Goal: Task Accomplishment & Management: Use online tool/utility

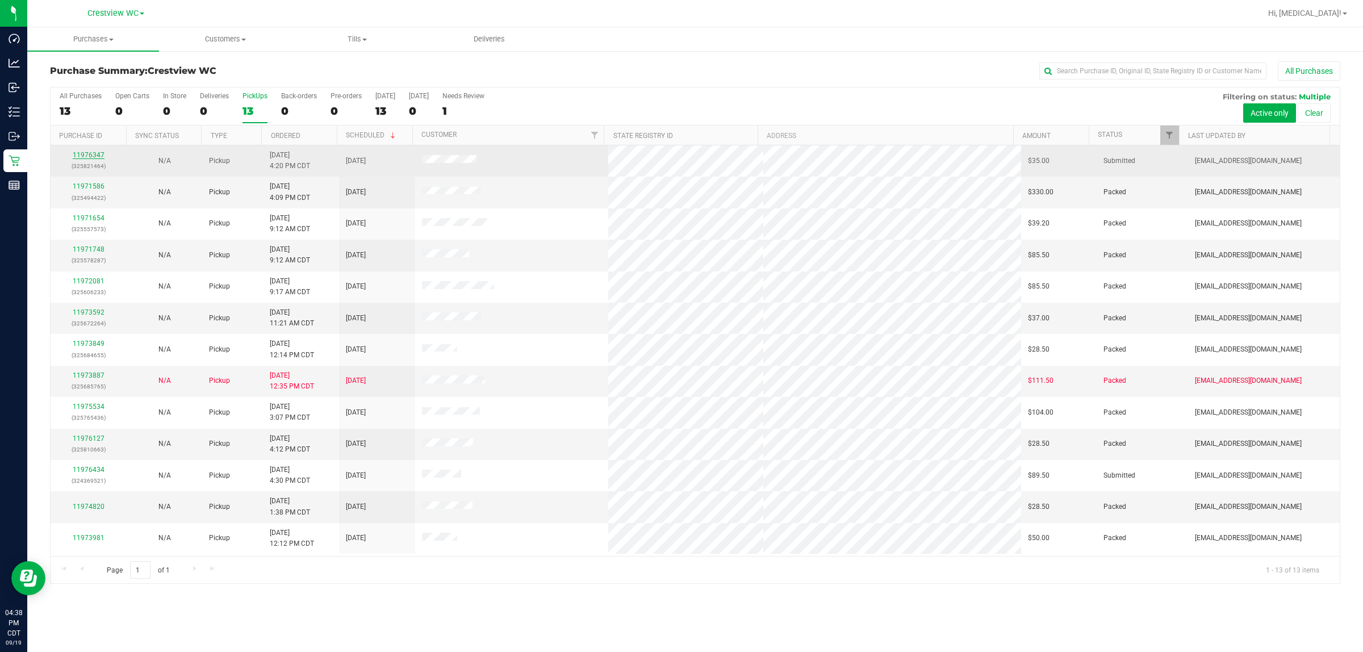
click at [97, 158] on link "11976347" at bounding box center [89, 155] width 32 height 8
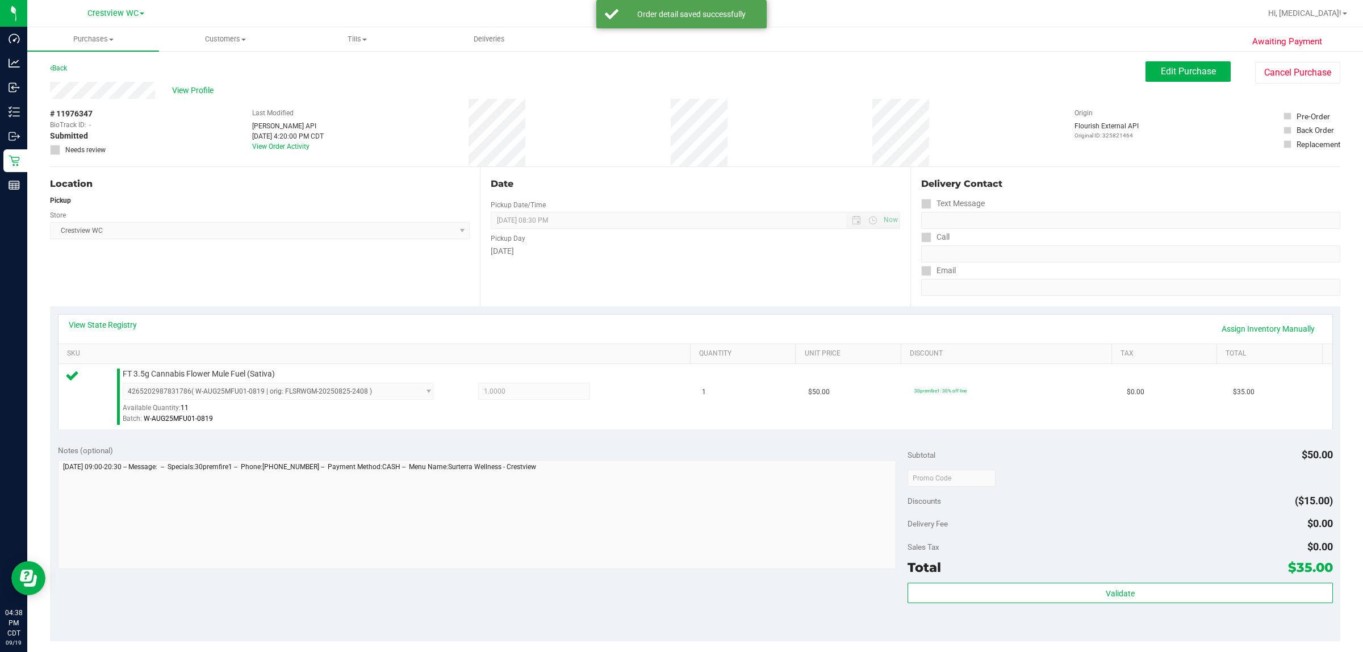
scroll to position [165, 0]
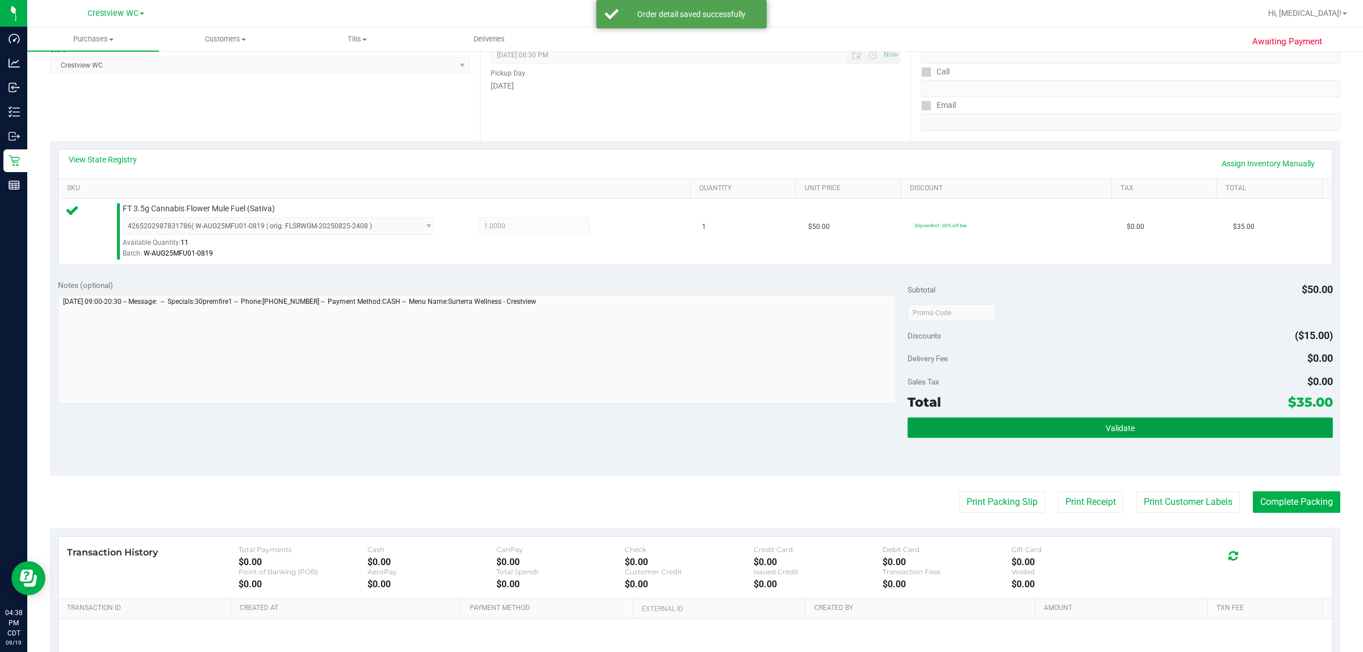
click at [679, 423] on button "Validate" at bounding box center [1120, 427] width 425 height 20
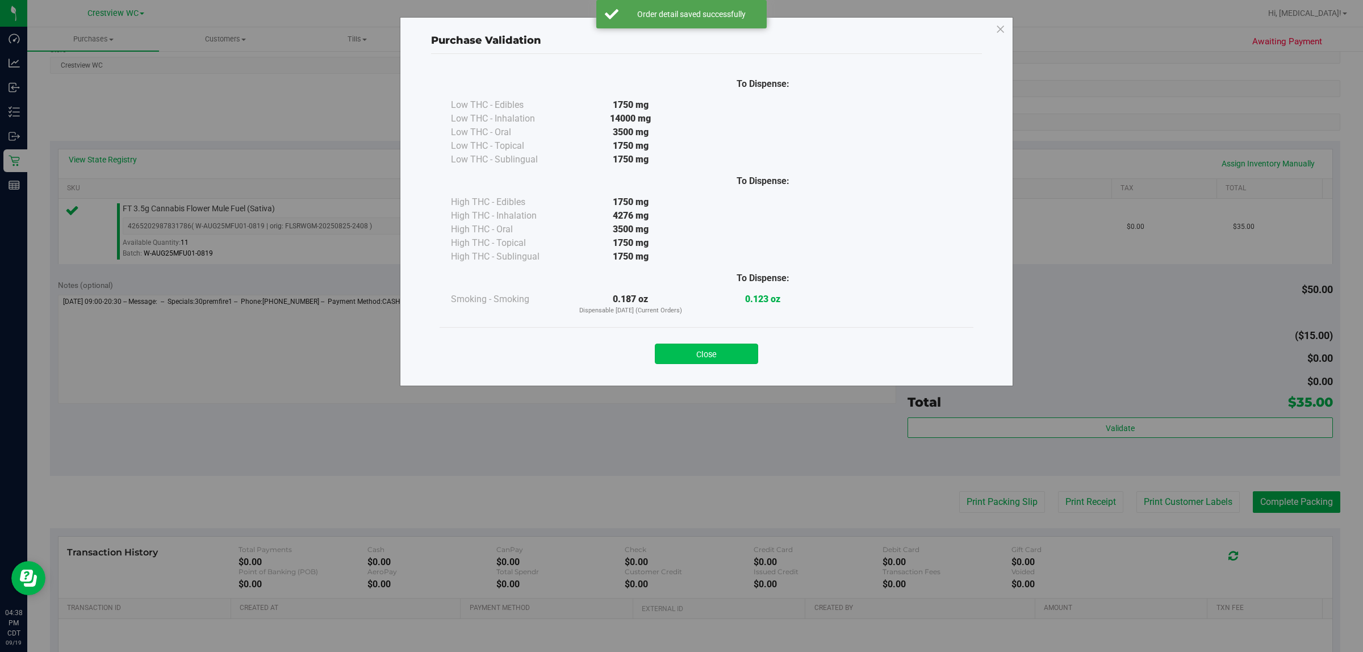
click at [679, 361] on button "Close" at bounding box center [706, 354] width 103 height 20
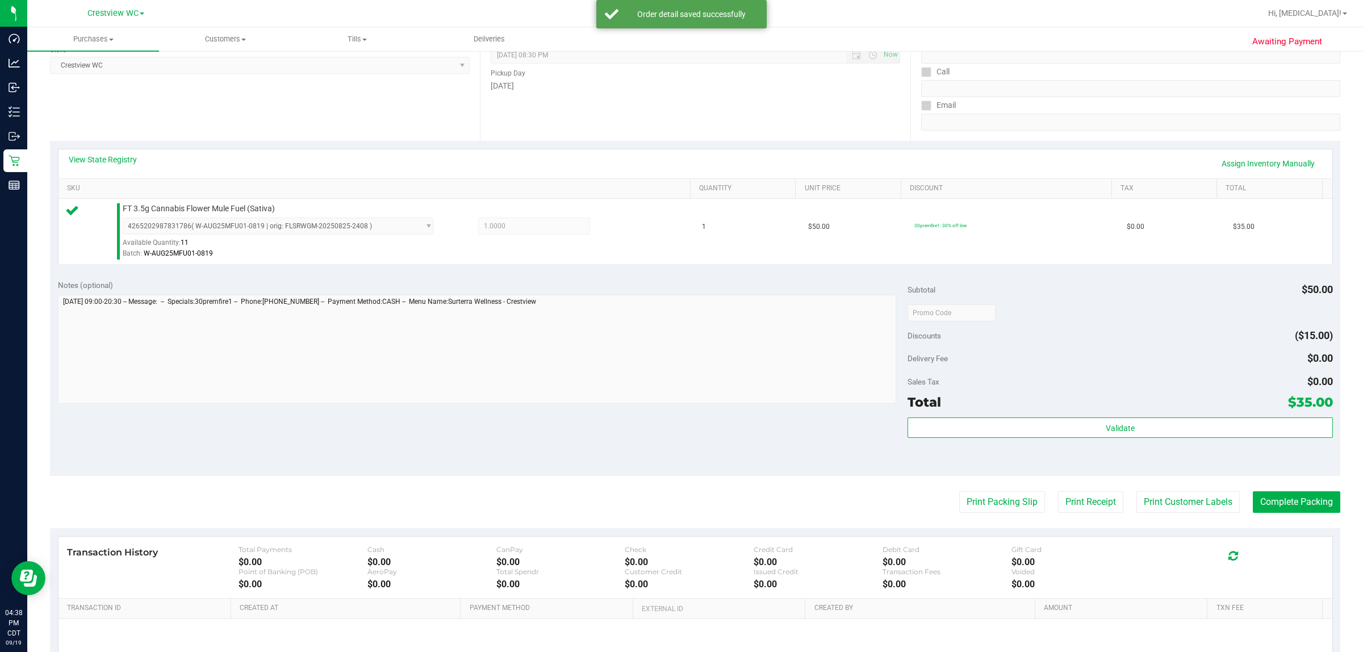
click at [679, 488] on purchase-details "Back Edit Purchase Cancel Purchase View Profile # 11976347 BioTrack ID: - Submi…" at bounding box center [695, 318] width 1290 height 845
click at [679, 503] on button "Print Packing Slip" at bounding box center [1002, 502] width 86 height 22
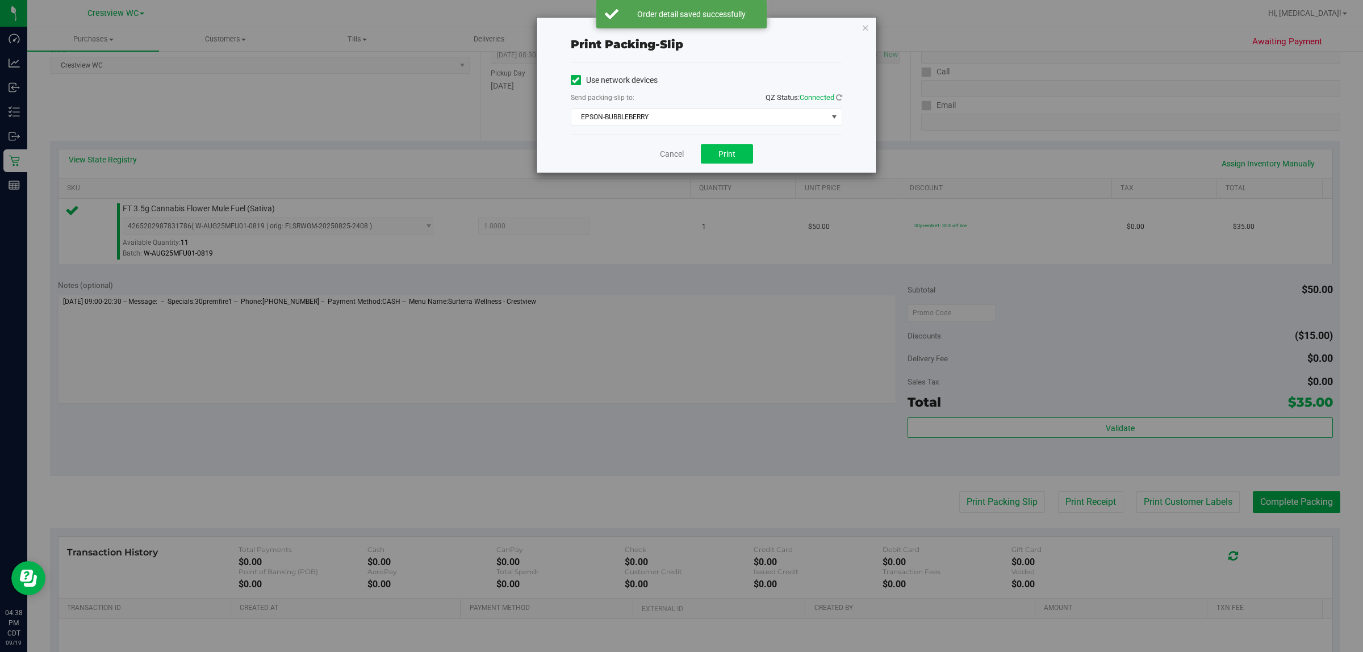
click at [679, 151] on span "Print" at bounding box center [726, 153] width 17 height 9
click at [670, 156] on link "Cancel" at bounding box center [672, 154] width 24 height 12
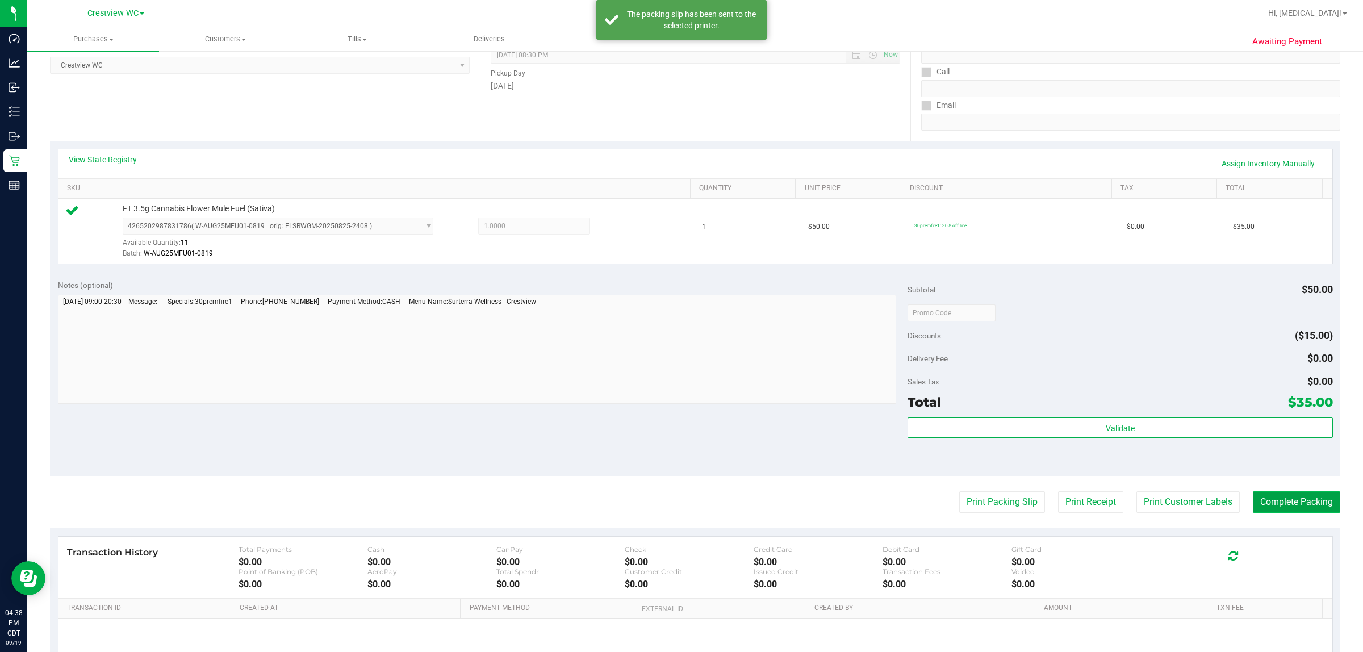
click at [679, 503] on button "Complete Packing" at bounding box center [1296, 502] width 87 height 22
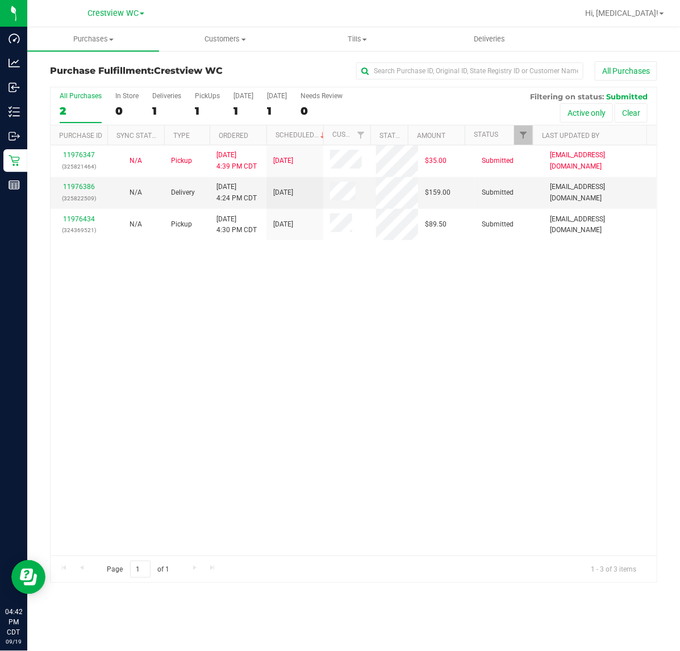
click at [218, 424] on div "11976347 (325821464) N/A Pickup 9/19/2025 4:39 PM CDT 9/20/2025 $35.00 Submitte…" at bounding box center [354, 350] width 606 height 411
click at [183, 383] on div "11976347 (325821464) N/A Pickup 9/19/2025 4:39 PM CDT 9/20/2025 $35.00 Submitte…" at bounding box center [354, 350] width 606 height 411
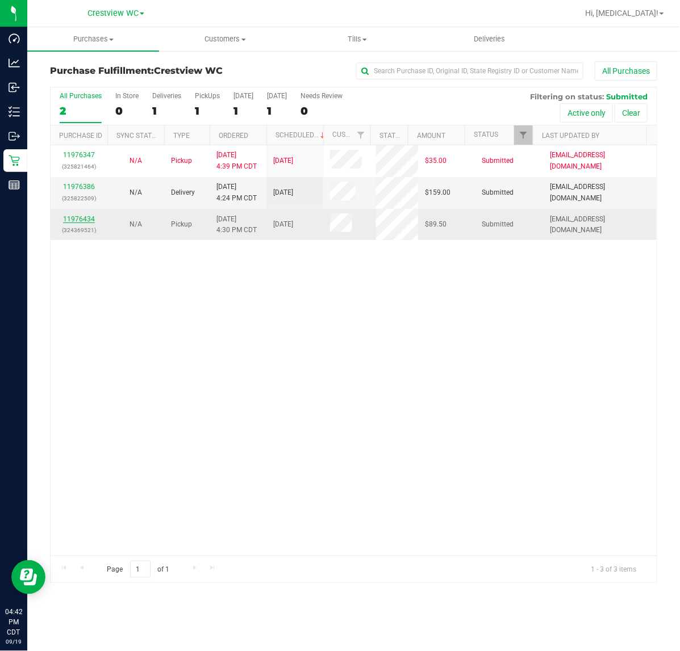
click at [86, 218] on link "11976434" at bounding box center [79, 219] width 32 height 8
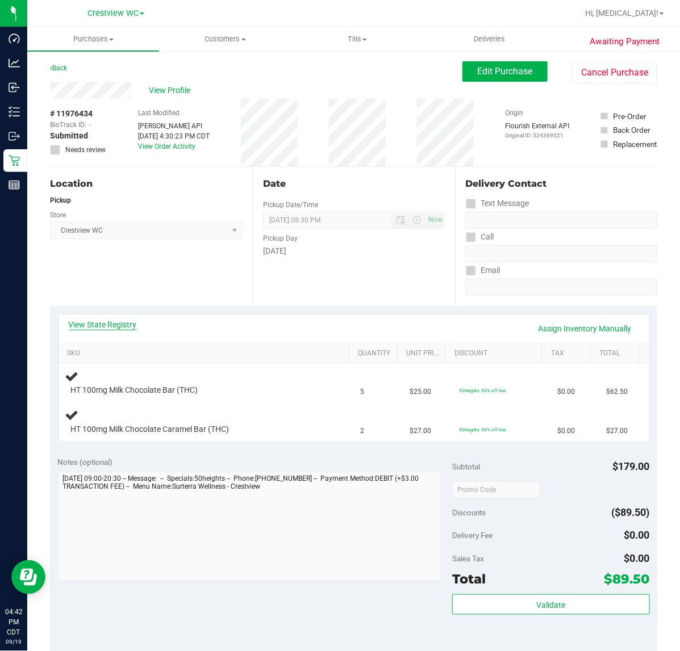
click at [105, 322] on link "View State Registry" at bounding box center [103, 324] width 68 height 11
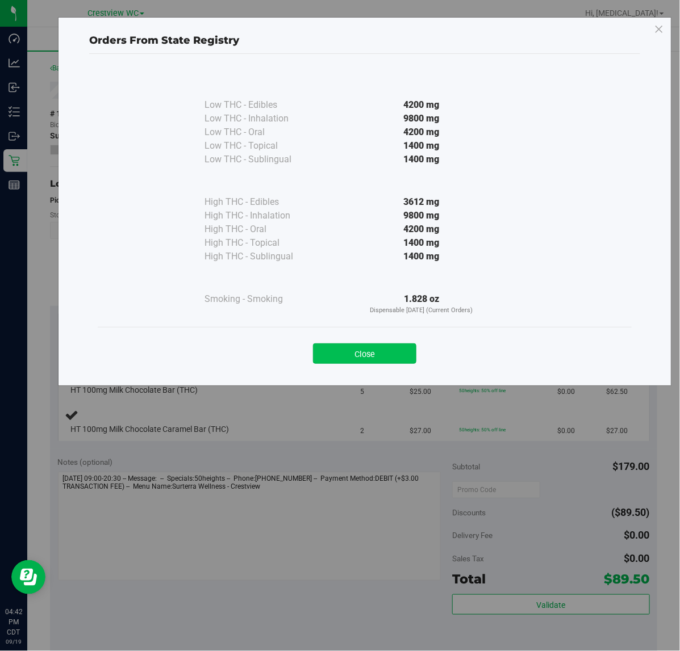
click at [393, 353] on button "Close" at bounding box center [364, 354] width 103 height 20
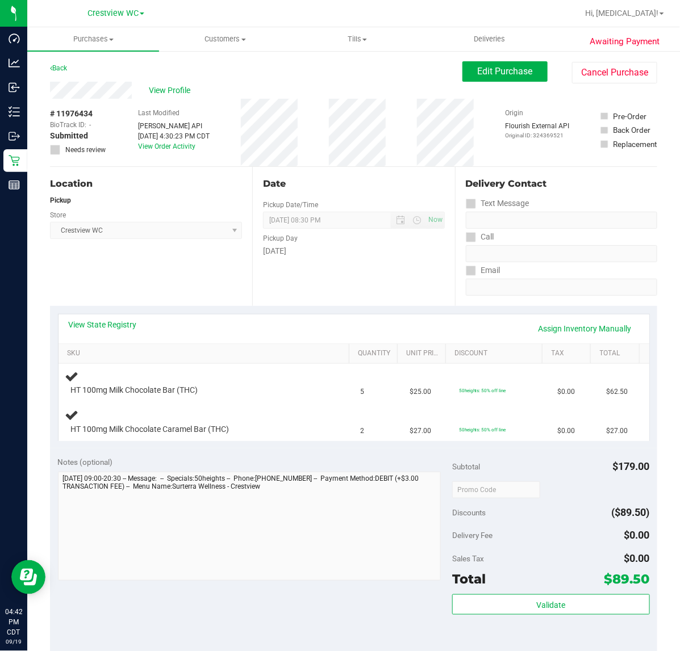
click at [232, 265] on div "Location Pickup Store Crestview WC Select Store Bonita Springs WC Boynton Beach…" at bounding box center [151, 236] width 202 height 139
click at [657, 12] on span "Hi, Alora!" at bounding box center [621, 13] width 73 height 9
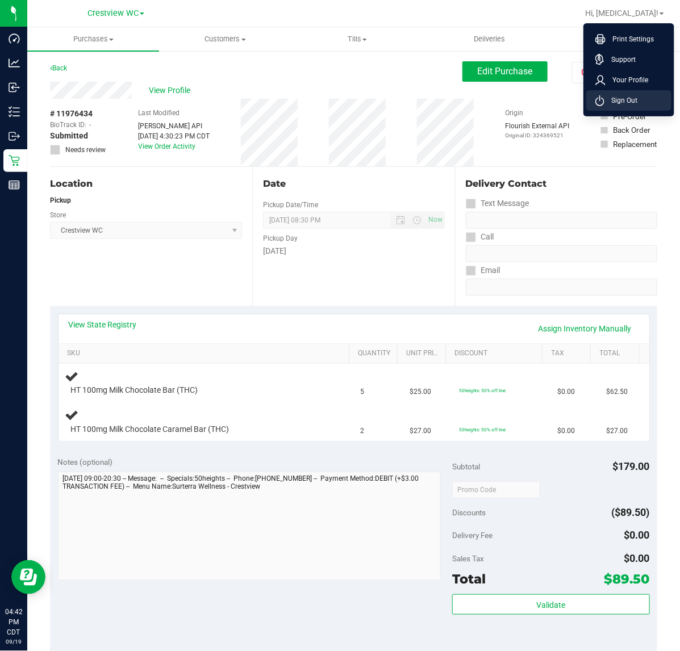
click at [622, 103] on span "Sign Out" at bounding box center [620, 100] width 33 height 11
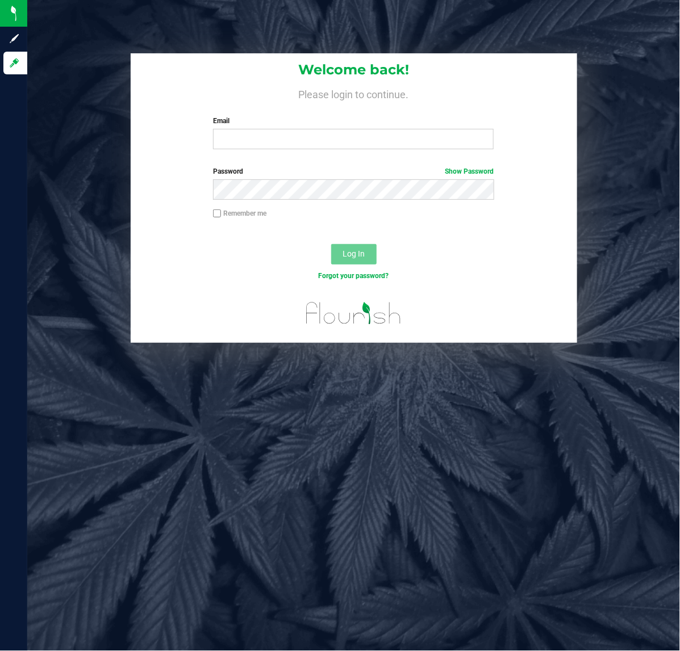
click at [275, 120] on label "Email" at bounding box center [353, 121] width 281 height 10
click at [275, 129] on input "Email" at bounding box center [353, 139] width 281 height 20
type input "[EMAIL_ADDRESS][DOMAIN_NAME]"
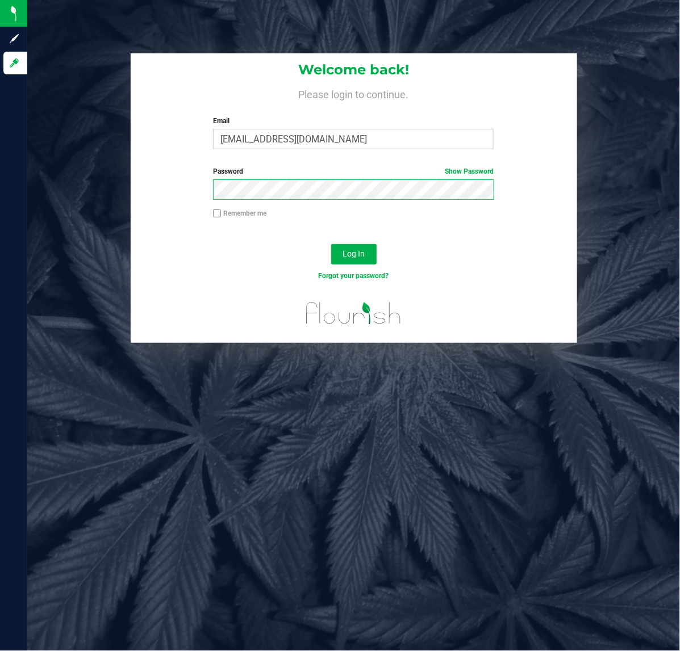
click at [331, 244] on button "Log In" at bounding box center [353, 254] width 45 height 20
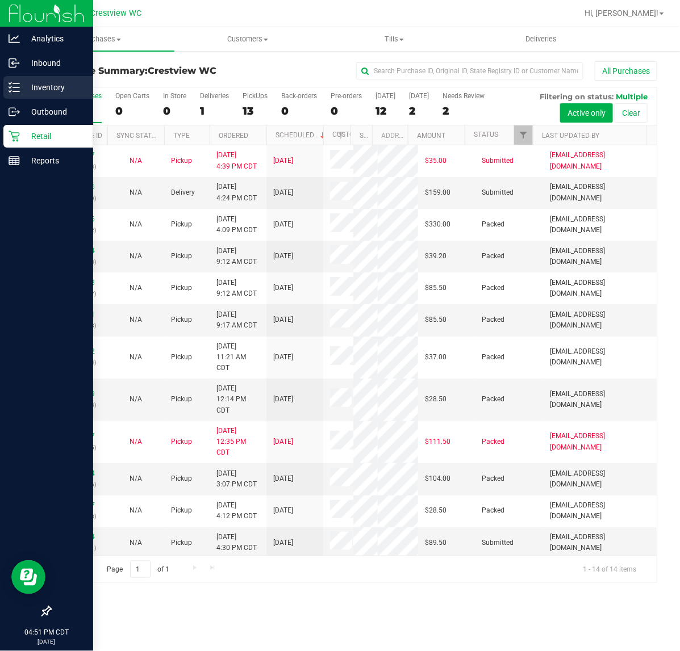
click at [10, 85] on icon at bounding box center [14, 87] width 11 height 11
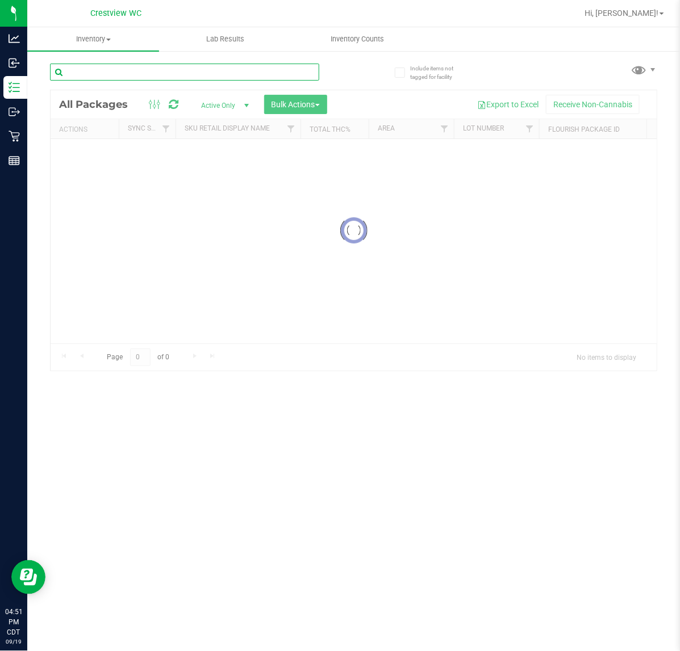
click at [180, 77] on input "text" at bounding box center [184, 72] width 269 height 17
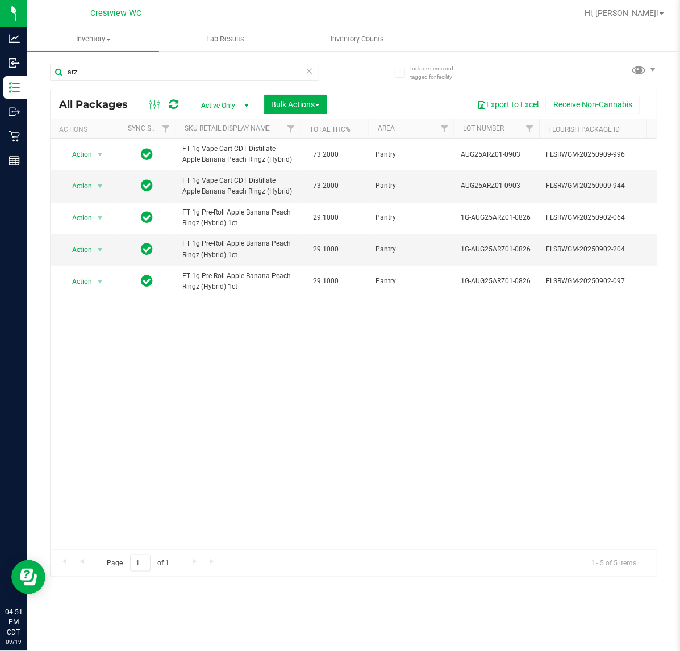
click at [356, 447] on div "Action Action Adjust qty Create package Edit attributes Global inventory Locate…" at bounding box center [354, 344] width 606 height 411
click at [100, 72] on input "arz" at bounding box center [184, 72] width 269 height 17
type input "a"
type input "o"
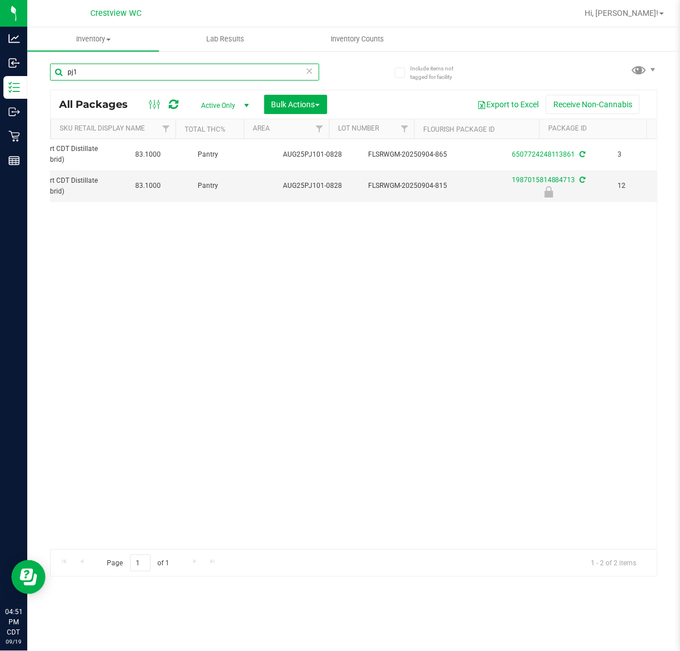
scroll to position [0, 234]
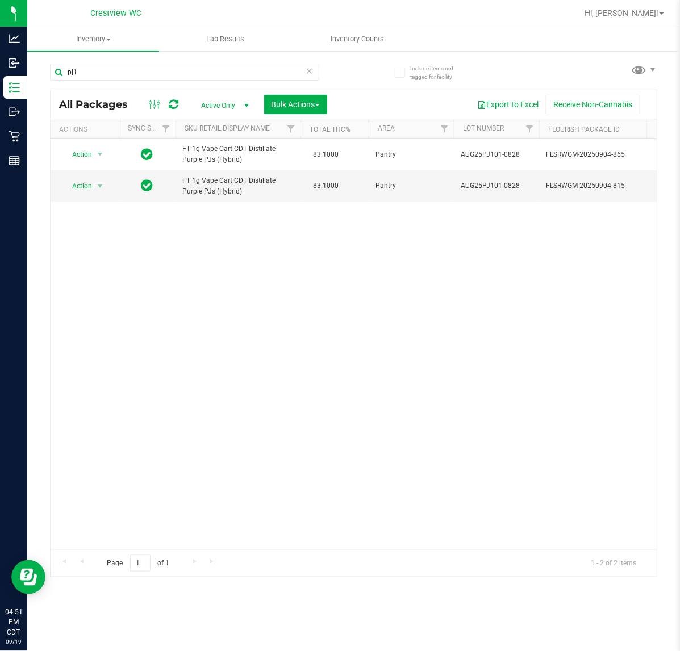
click at [136, 260] on div "Action Action Adjust qty Create package Edit attributes Global inventory Locate…" at bounding box center [354, 344] width 606 height 411
drag, startPoint x: 141, startPoint y: 73, endPoint x: -363, endPoint y: 106, distance: 505.4
click at [0, 106] on html "Analytics Inbound Inventory Outbound Retail Reports 04:53 PM CDT 09/19/2025 09/…" at bounding box center [340, 325] width 680 height 651
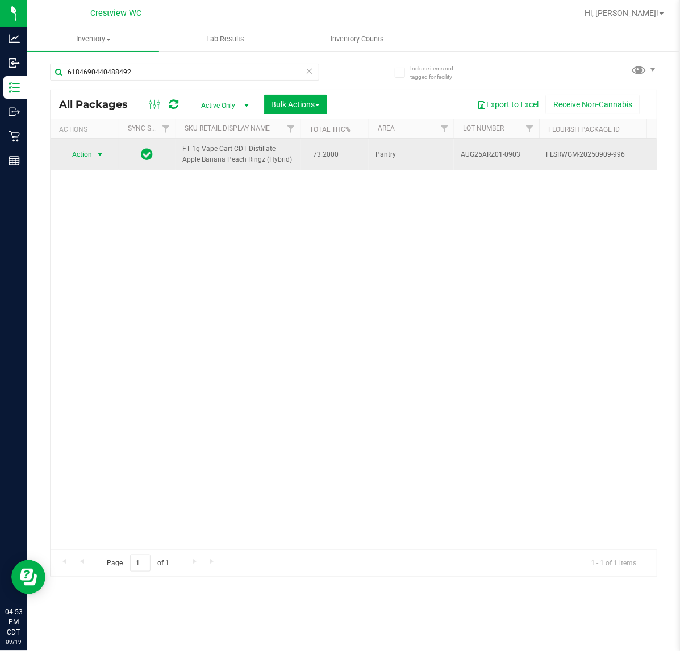
click at [82, 149] on span "Action" at bounding box center [77, 155] width 31 height 16
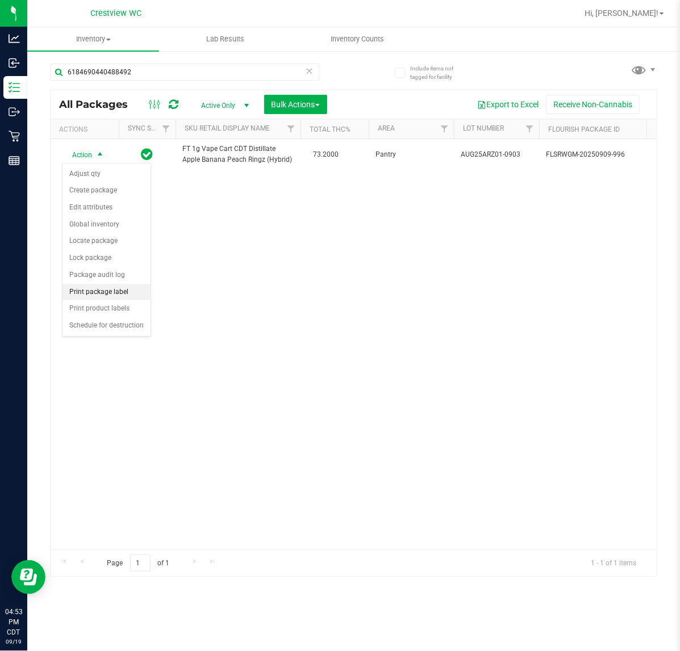
click at [114, 295] on li "Print package label" at bounding box center [106, 292] width 88 height 17
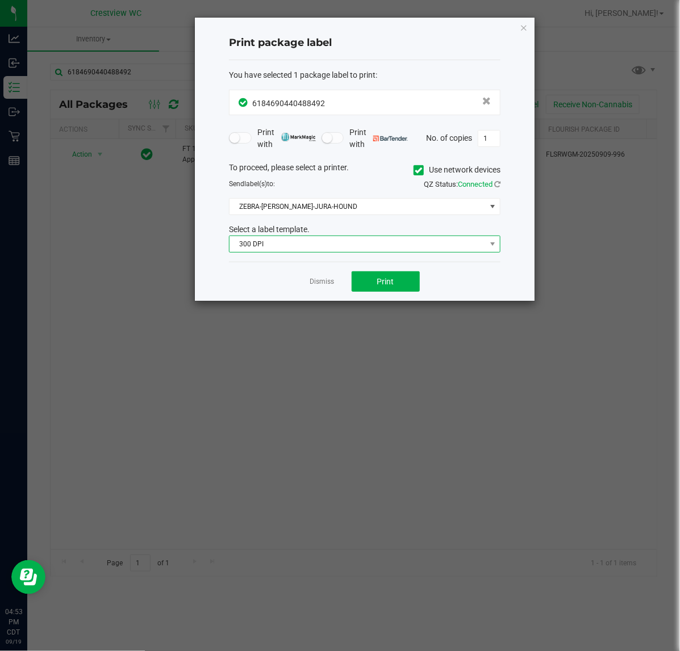
click at [344, 251] on span "300 DPI" at bounding box center [357, 244] width 256 height 16
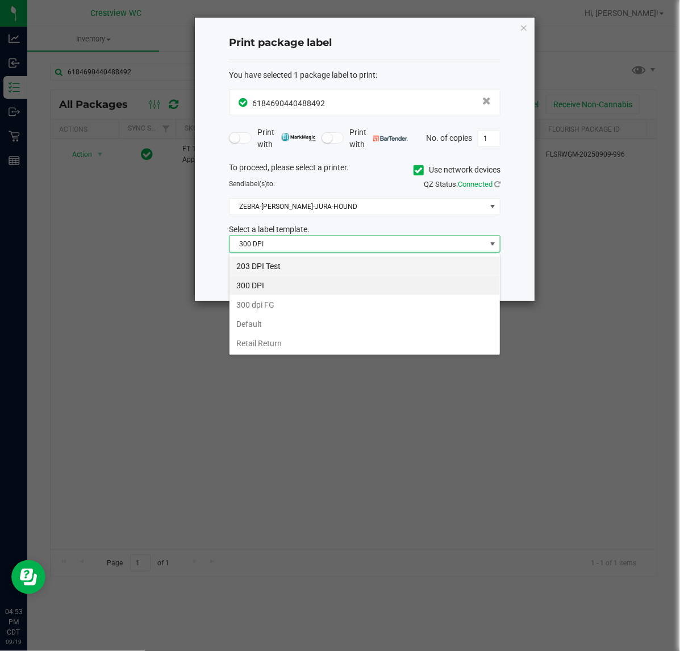
scroll to position [18, 271]
click at [318, 264] on li "203 DPI Test" at bounding box center [364, 266] width 270 height 19
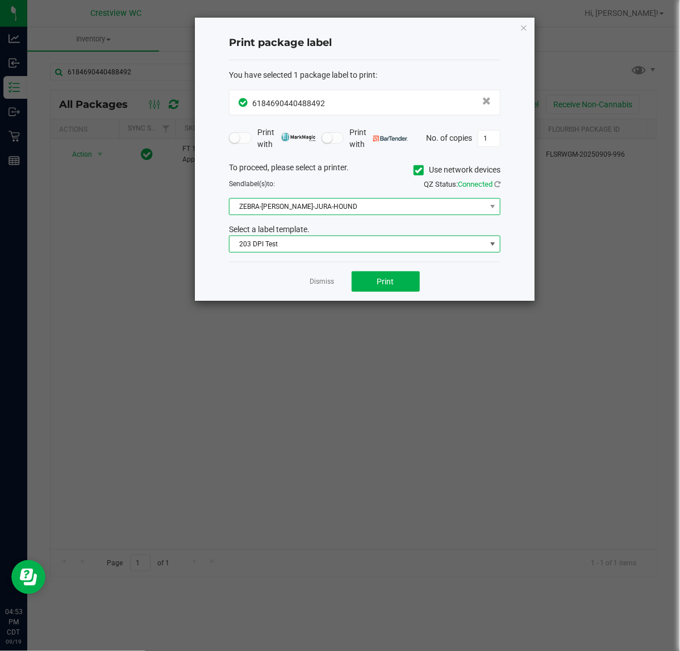
click at [311, 213] on span "ZEBRA-BRUNO-JURA-HOUND" at bounding box center [357, 207] width 256 height 16
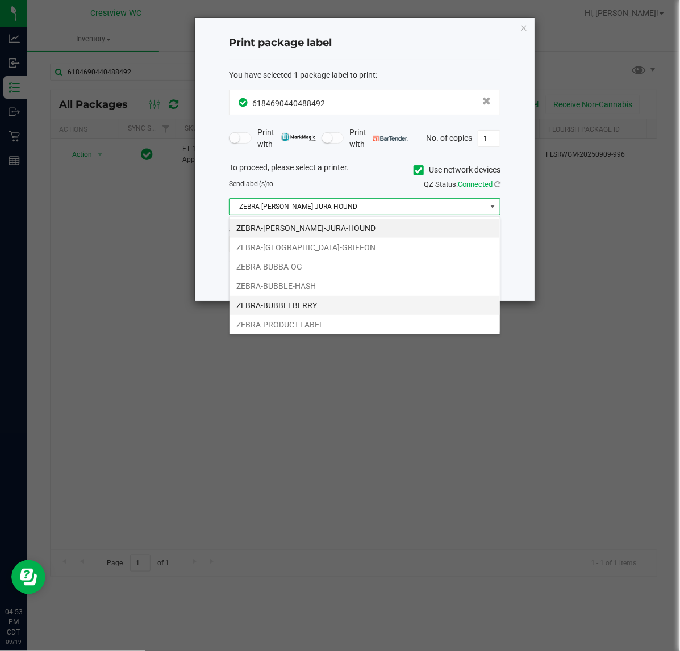
click at [298, 302] on li "ZEBRA-BUBBLEBERRY" at bounding box center [364, 305] width 270 height 19
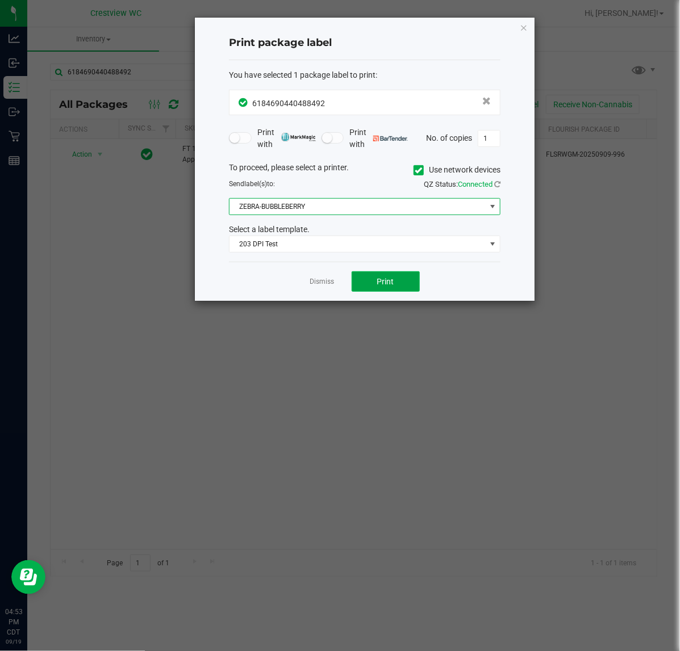
click at [364, 277] on button "Print" at bounding box center [386, 281] width 68 height 20
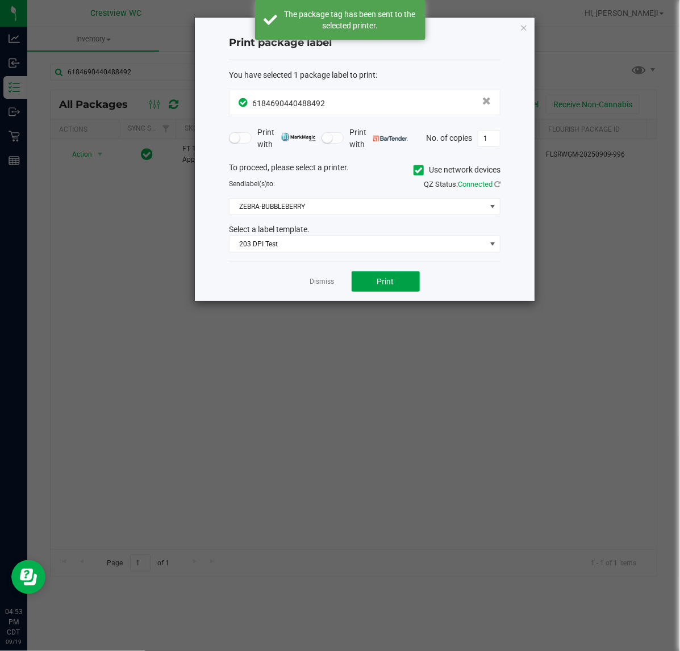
click at [363, 277] on button "Print" at bounding box center [386, 281] width 68 height 20
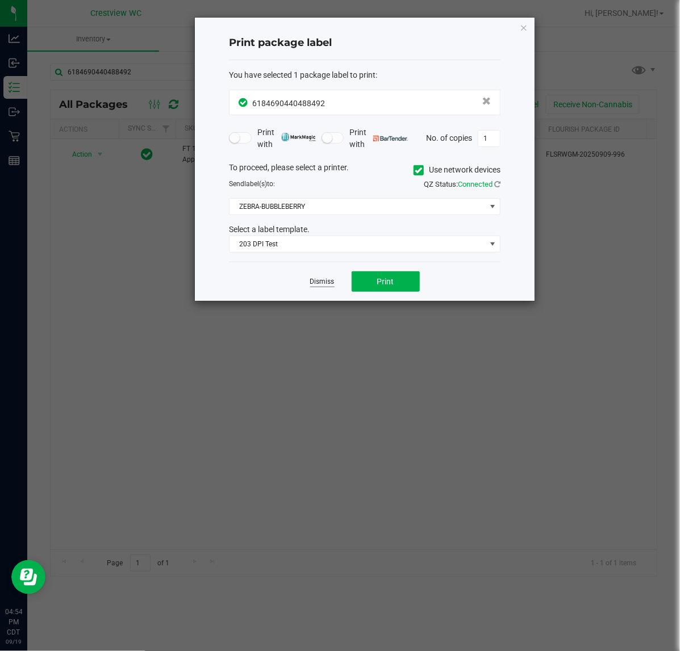
click at [319, 287] on link "Dismiss" at bounding box center [322, 282] width 24 height 10
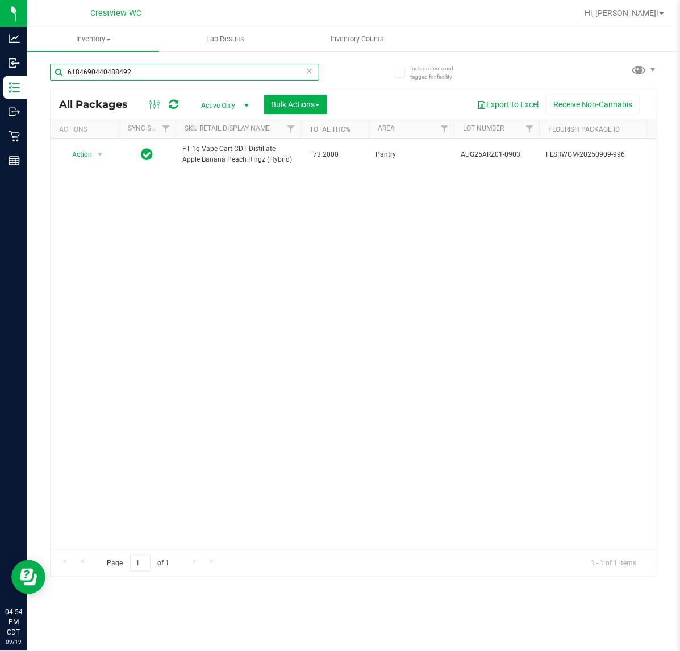
drag, startPoint x: 229, startPoint y: 77, endPoint x: -497, endPoint y: 140, distance: 728.5
click at [0, 140] on html "Analytics Inbound Inventory Outbound Retail Reports 04:54 PM CDT 09/19/2025 09/…" at bounding box center [340, 325] width 680 height 651
type input "0729656226392807"
drag, startPoint x: 194, startPoint y: 68, endPoint x: -423, endPoint y: 121, distance: 619.6
click at [0, 121] on html "Analytics Inbound Inventory Outbound Retail Reports 04:54 PM CDT 09/19/2025 09/…" at bounding box center [340, 325] width 680 height 651
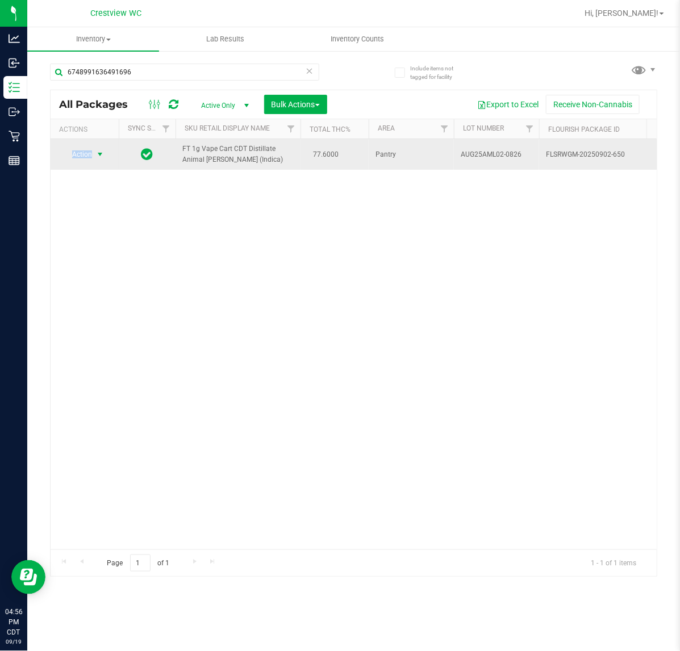
click at [88, 157] on span "Action" at bounding box center [77, 155] width 31 height 16
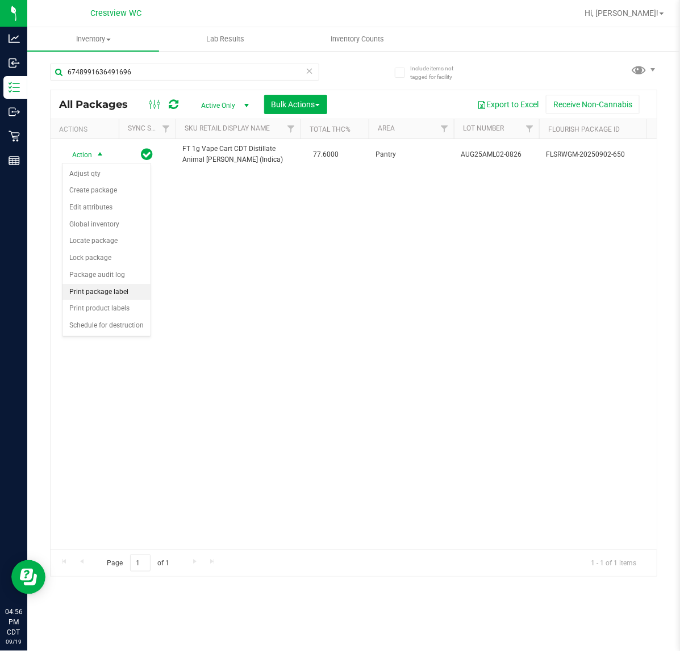
click at [106, 294] on li "Print package label" at bounding box center [106, 292] width 88 height 17
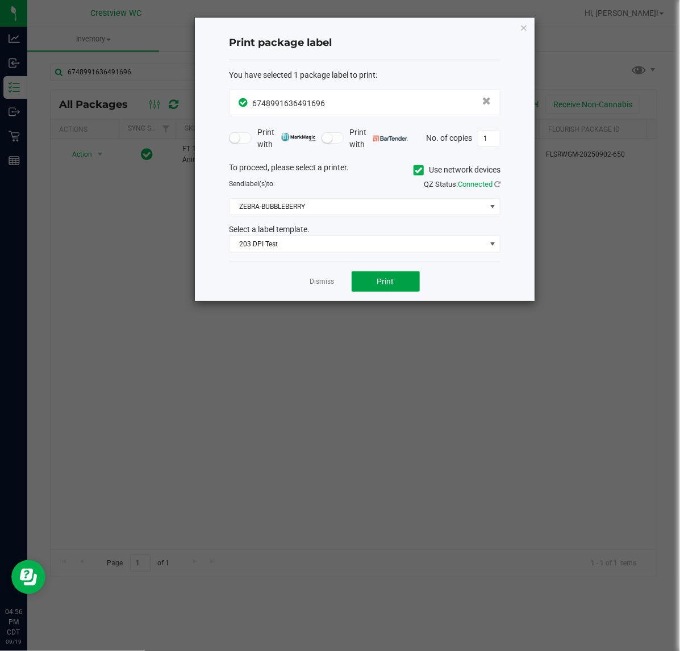
click at [383, 286] on span "Print" at bounding box center [385, 281] width 17 height 9
drag, startPoint x: 313, startPoint y: 282, endPoint x: 311, endPoint y: 271, distance: 10.9
click at [313, 281] on link "Dismiss" at bounding box center [322, 282] width 24 height 10
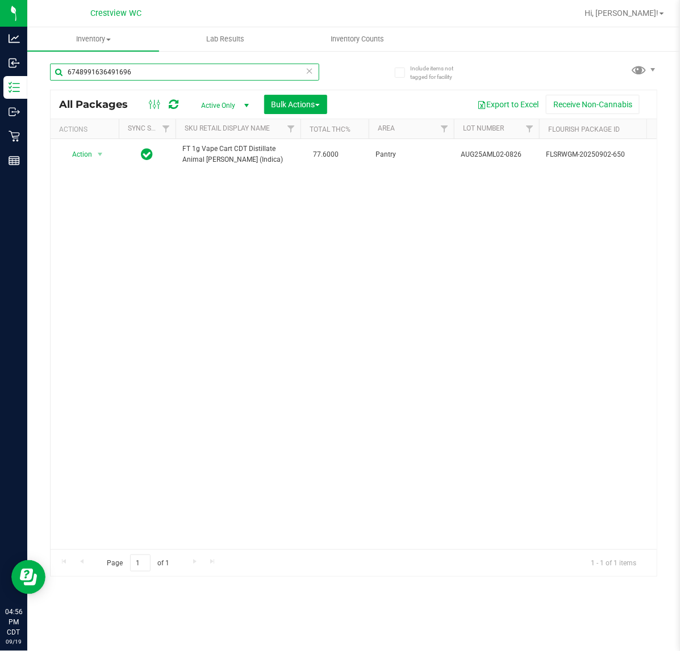
drag, startPoint x: 182, startPoint y: 75, endPoint x: -406, endPoint y: 74, distance: 587.2
click at [0, 74] on html "Analytics Inbound Inventory Outbound Retail Reports 04:56 PM CDT 09/19/2025 09/…" at bounding box center [340, 325] width 680 height 651
drag, startPoint x: -362, startPoint y: 52, endPoint x: -419, endPoint y: 41, distance: 57.7
click at [0, 41] on html "Analytics Inbound Inventory Outbound Retail Reports 05:05 PM CDT 09/19/2025 09/…" at bounding box center [340, 325] width 680 height 651
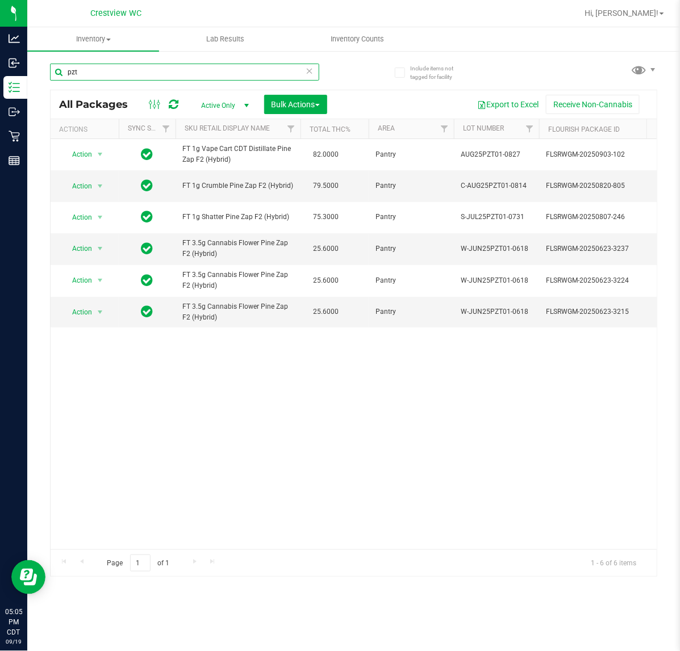
type input "pzt"
drag, startPoint x: 165, startPoint y: 551, endPoint x: 172, endPoint y: 551, distance: 7.4
click at [172, 551] on div "Page 1 of 1 1 - 6 of 6 items" at bounding box center [354, 563] width 606 height 27
click at [311, 70] on icon at bounding box center [310, 71] width 8 height 14
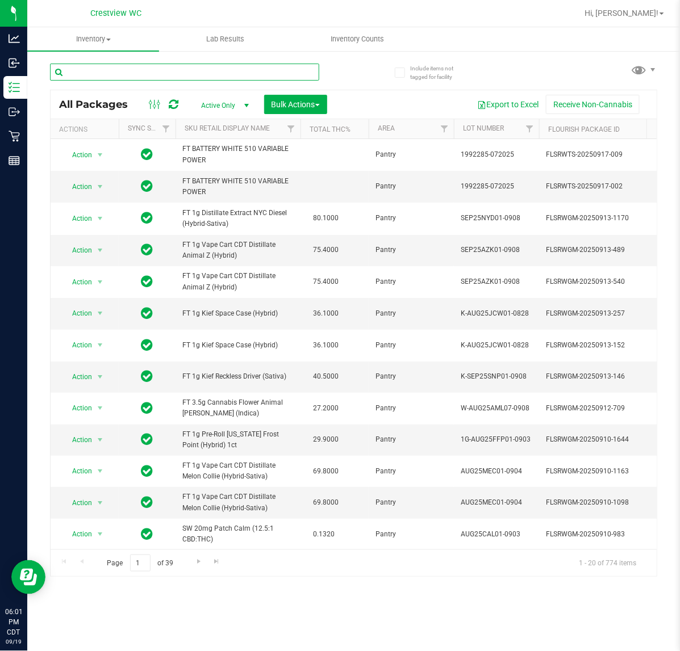
click at [86, 72] on input "text" at bounding box center [184, 72] width 269 height 17
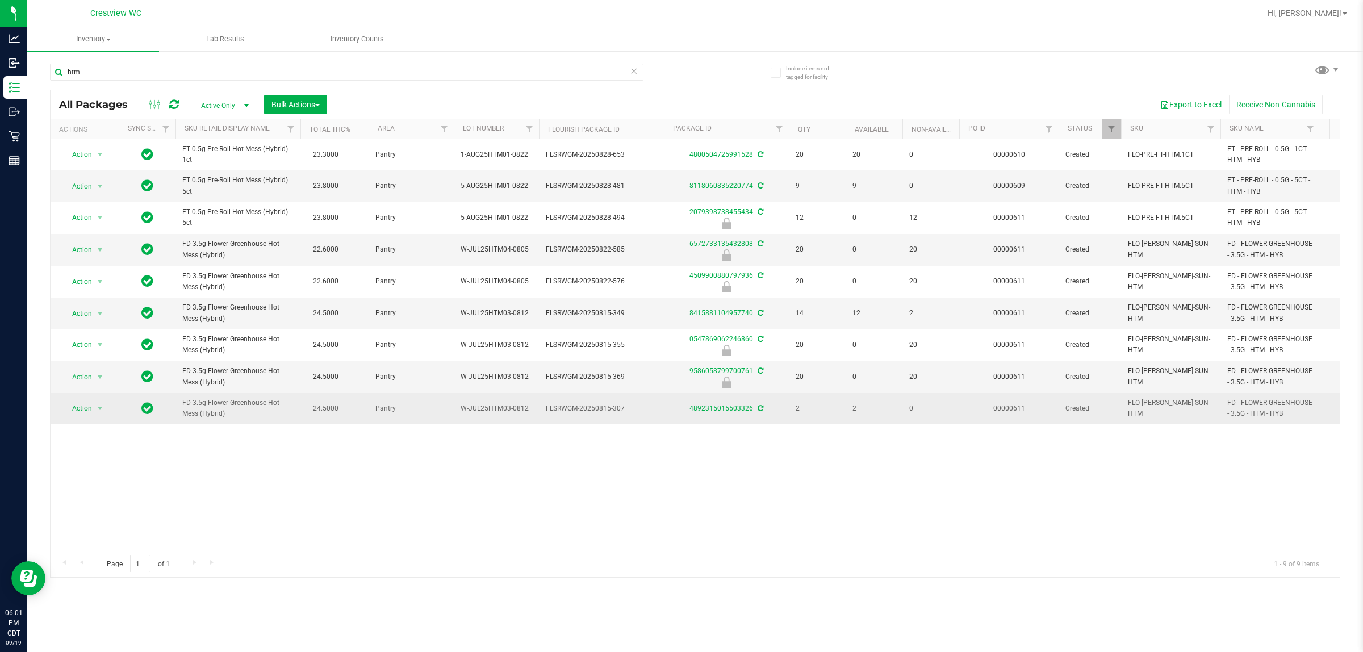
click at [97, 418] on td "Action Action Adjust qty Create package Edit attributes Global inventory Locate…" at bounding box center [85, 408] width 68 height 31
click at [97, 415] on span "select" at bounding box center [100, 408] width 14 height 16
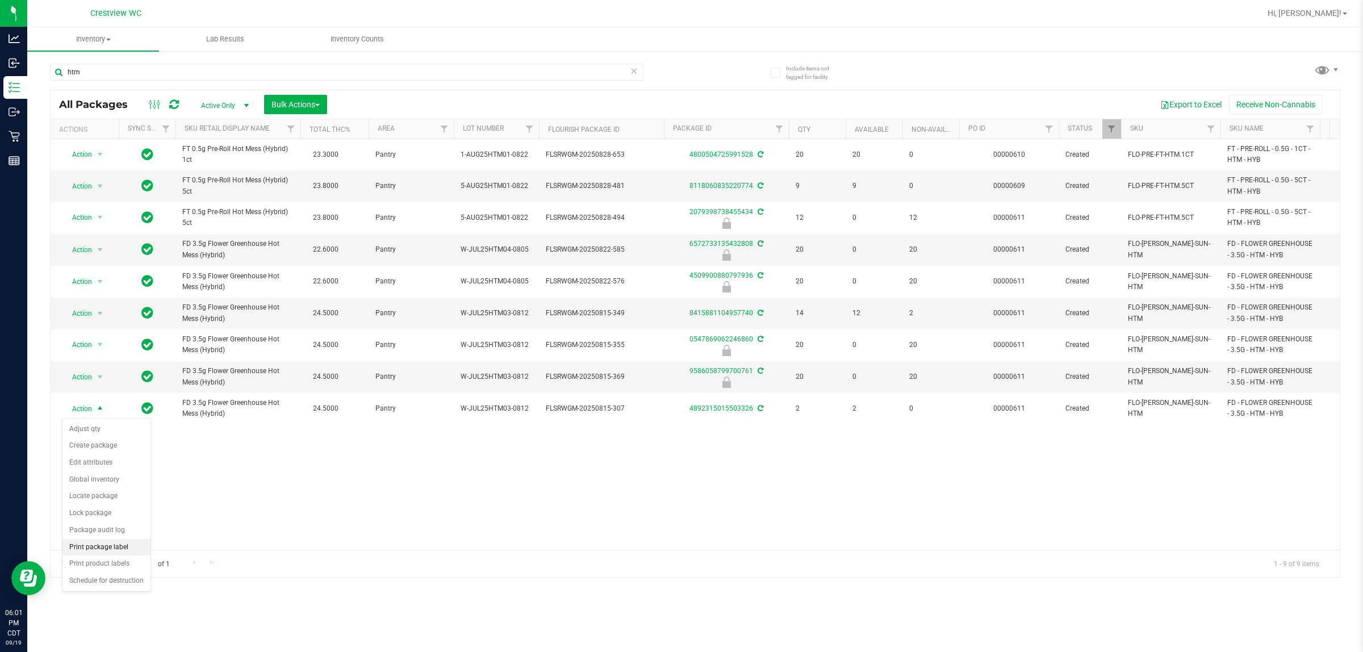
click at [117, 553] on li "Print package label" at bounding box center [106, 547] width 88 height 17
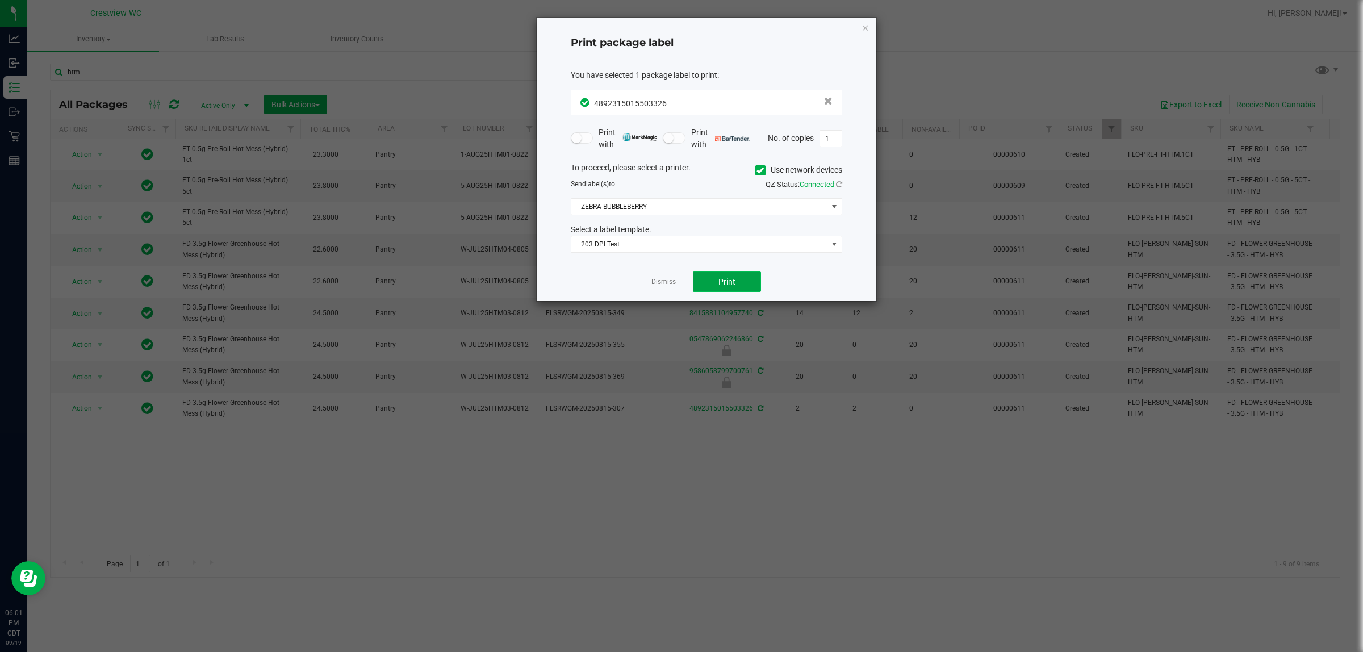
click at [679, 282] on span "Print" at bounding box center [726, 281] width 17 height 9
click at [664, 285] on link "Dismiss" at bounding box center [663, 282] width 24 height 10
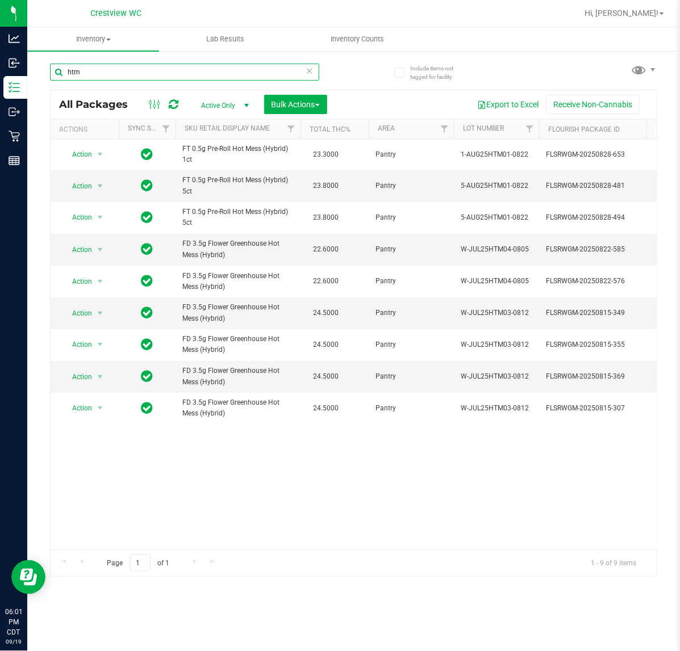
drag, startPoint x: 123, startPoint y: 75, endPoint x: -191, endPoint y: 55, distance: 314.7
click at [0, 55] on html "Analytics Inbound Inventory Outbound Retail Reports 06:01 PM CDT 09/19/2025 09/…" at bounding box center [340, 325] width 680 height 651
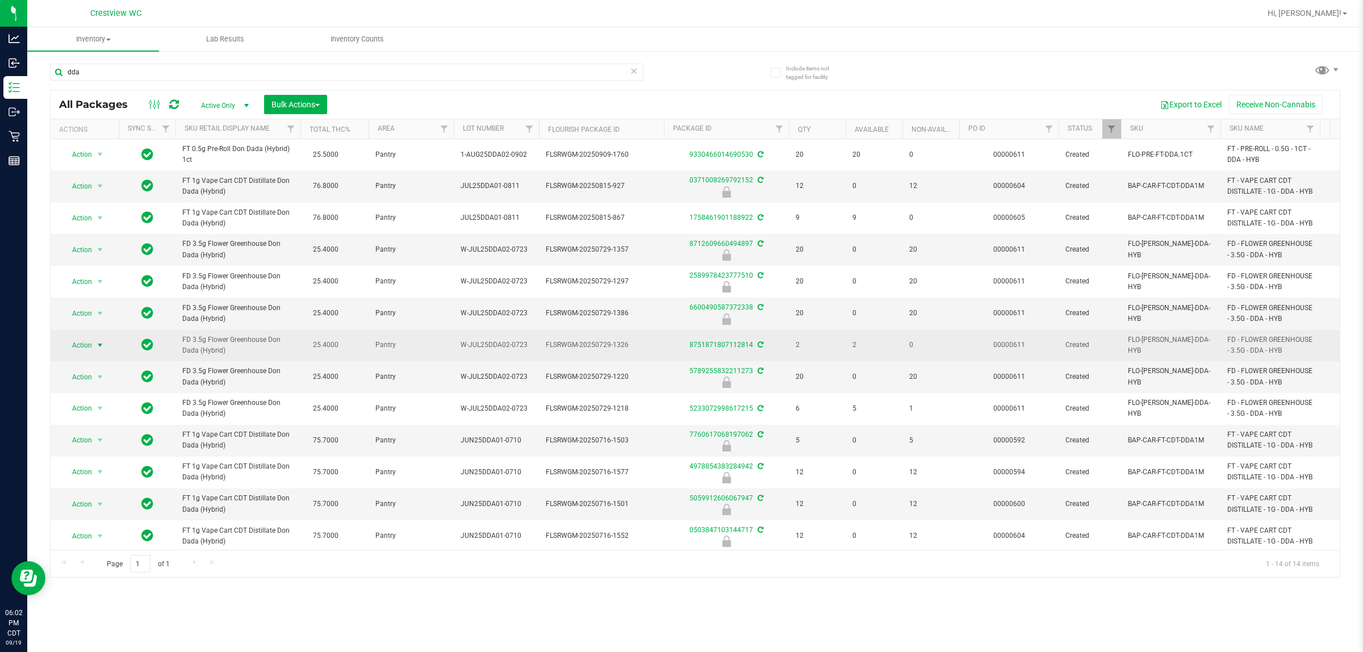
click at [91, 353] on span "Action" at bounding box center [77, 345] width 31 height 16
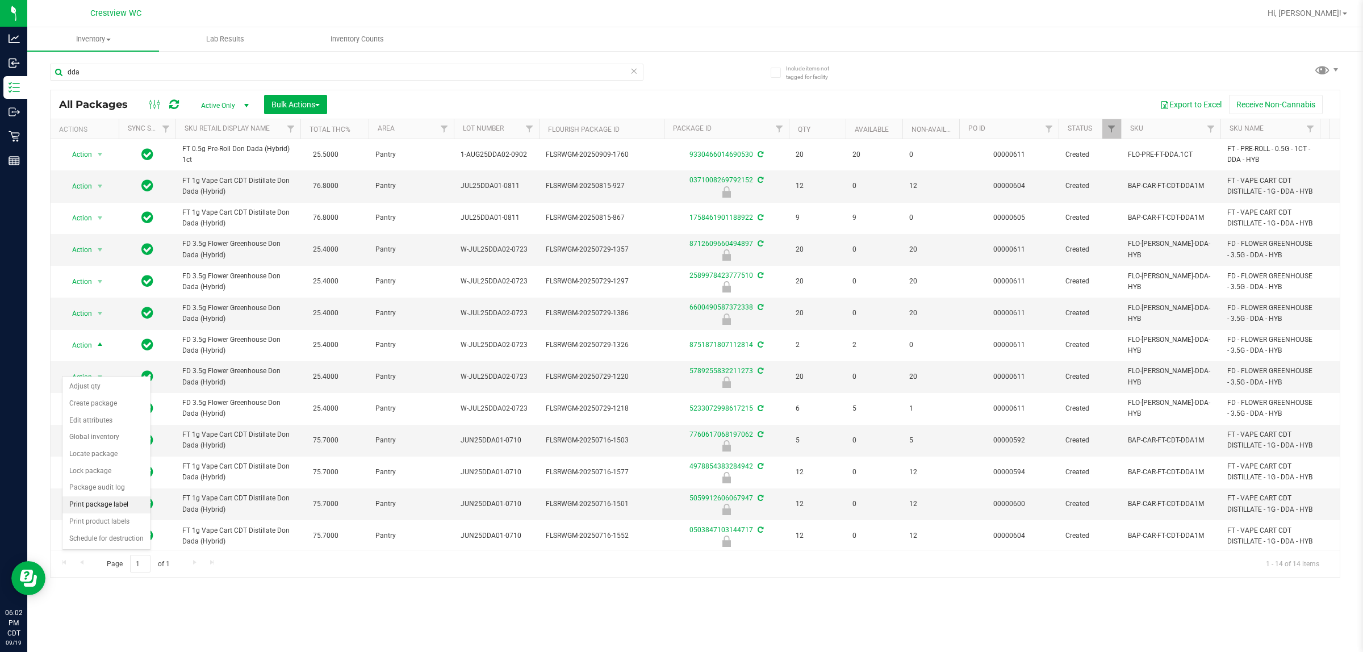
click at [95, 504] on li "Print package label" at bounding box center [106, 504] width 88 height 17
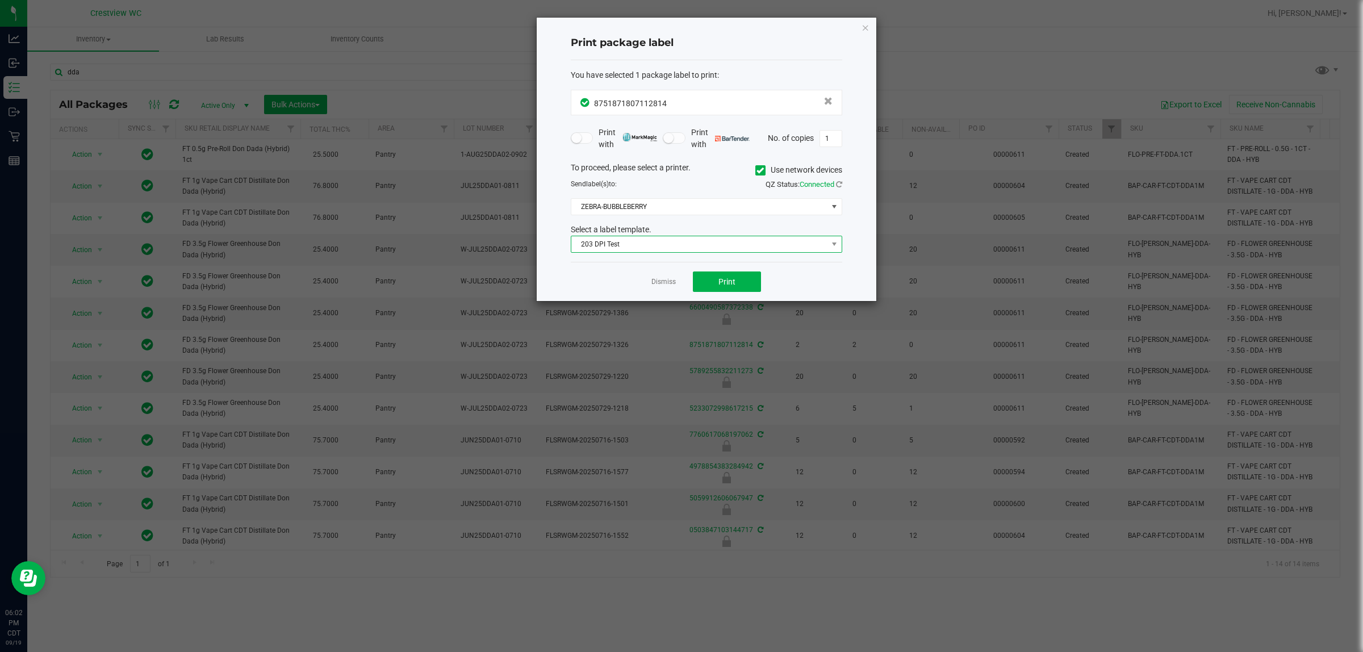
click at [679, 252] on span "203 DPI Test" at bounding box center [699, 244] width 256 height 16
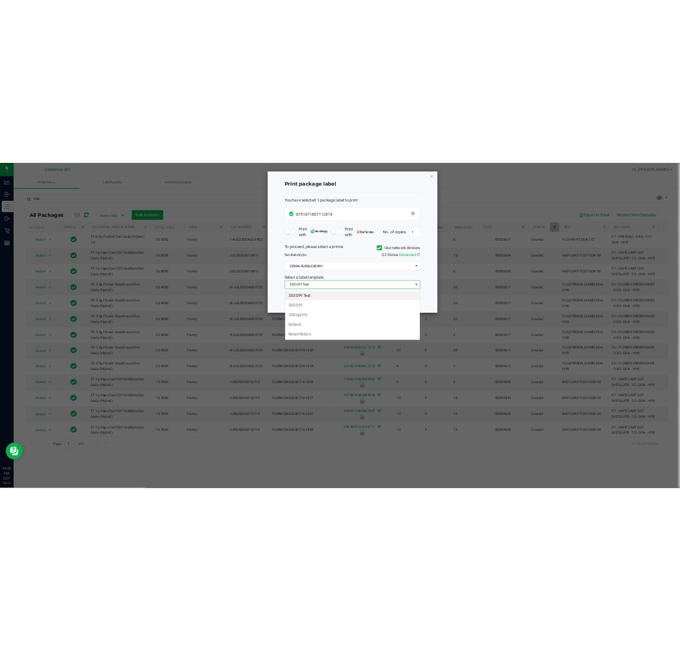
scroll to position [18, 271]
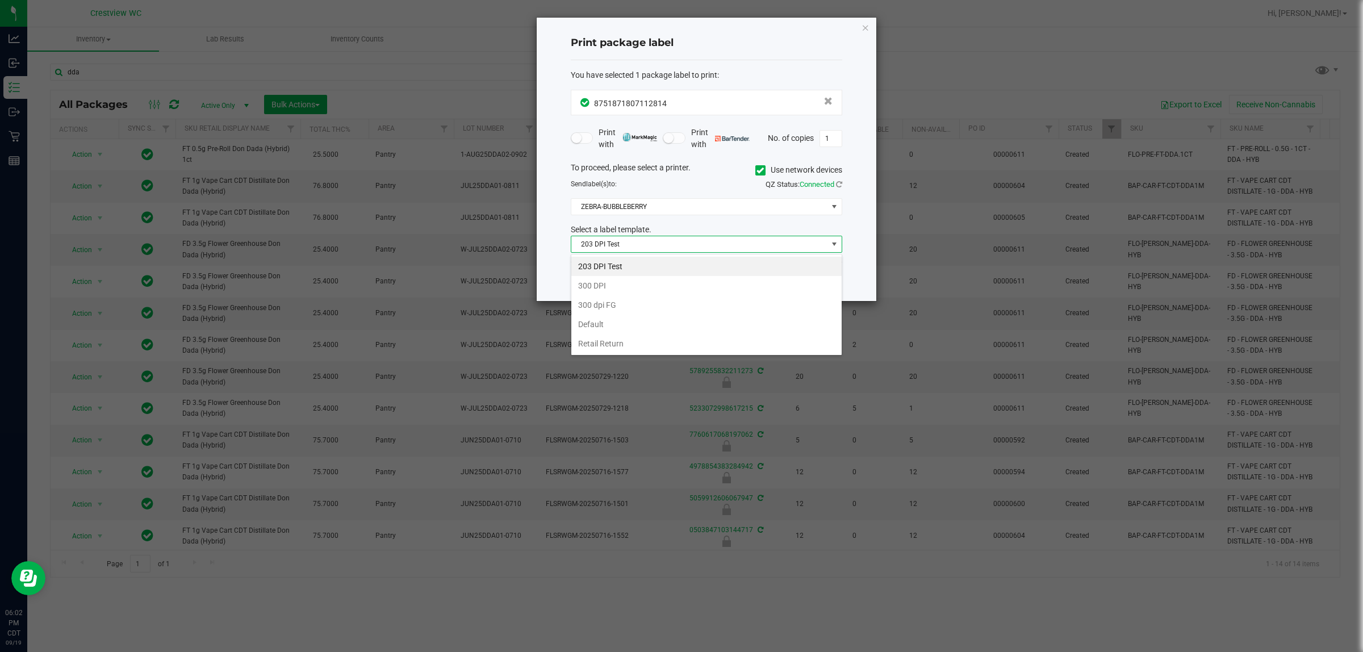
drag, startPoint x: 726, startPoint y: 273, endPoint x: 553, endPoint y: 239, distance: 176.7
click at [559, 248] on body "Analytics Inbound Inventory Outbound Retail Reports 06:02 PM CDT 09/19/2025 09/…" at bounding box center [681, 326] width 1363 height 652
click at [553, 239] on div "Print package label You have selected 1 package label to print : 87518718071128…" at bounding box center [707, 159] width 340 height 283
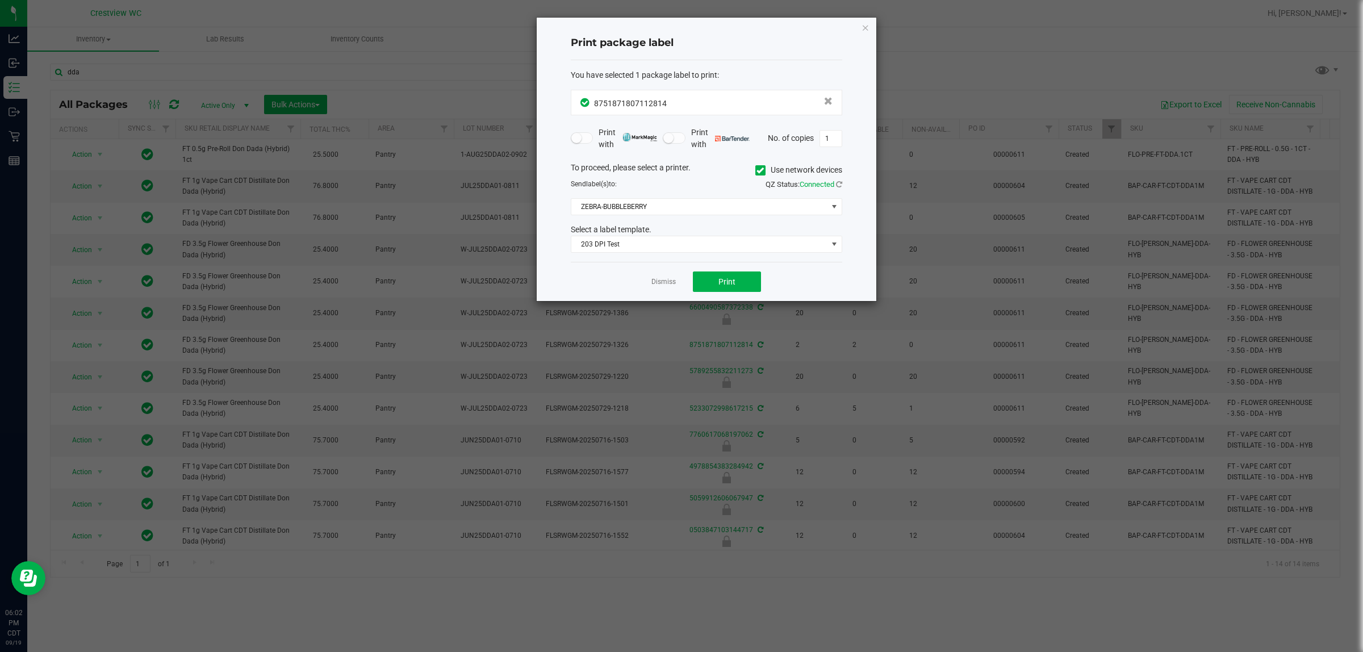
drag, startPoint x: 737, startPoint y: 271, endPoint x: 676, endPoint y: 283, distance: 61.4
click at [679, 271] on div "Dismiss Print" at bounding box center [706, 281] width 271 height 39
click at [679, 285] on button "Print" at bounding box center [727, 281] width 68 height 20
click at [661, 285] on link "Dismiss" at bounding box center [663, 282] width 24 height 10
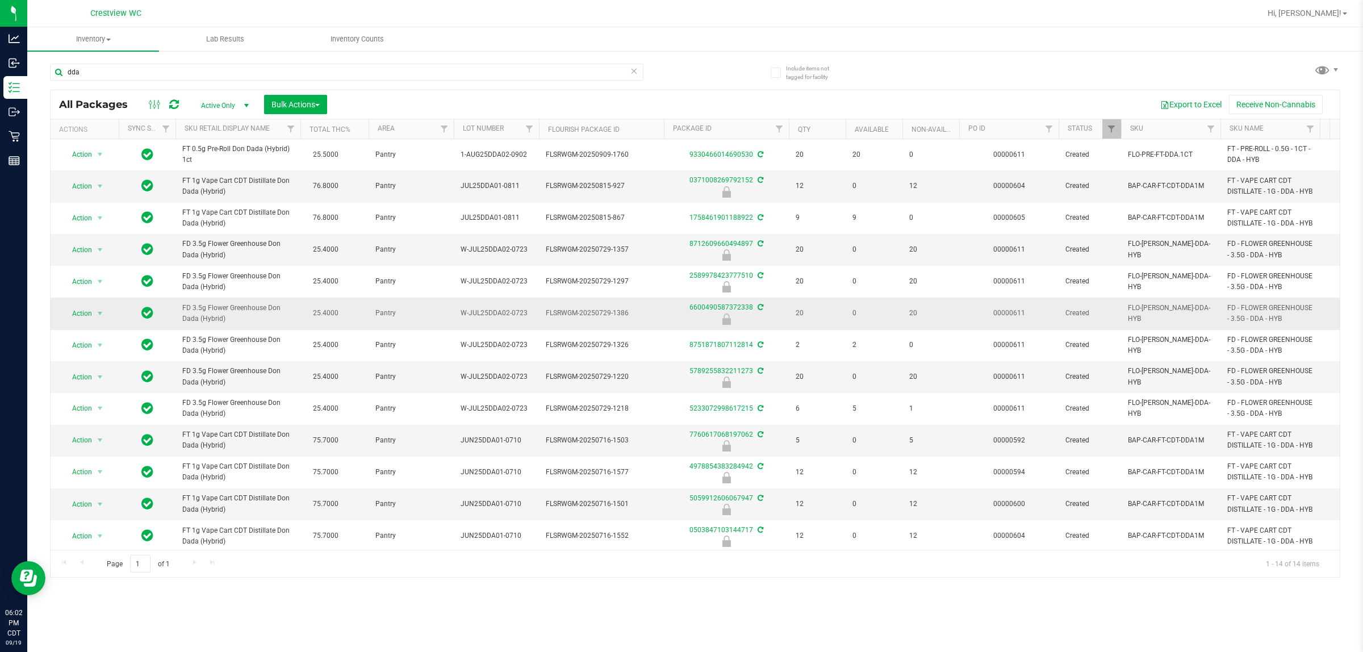
drag, startPoint x: 229, startPoint y: 341, endPoint x: 171, endPoint y: 342, distance: 57.9
click at [171, 329] on tr "Action Action Edit attributes Global inventory Locate package Package audit log…" at bounding box center [1374, 314] width 2647 height 32
copy tr "FD 3.5g Flower Greenhouse Don Dada (Hybrid)"
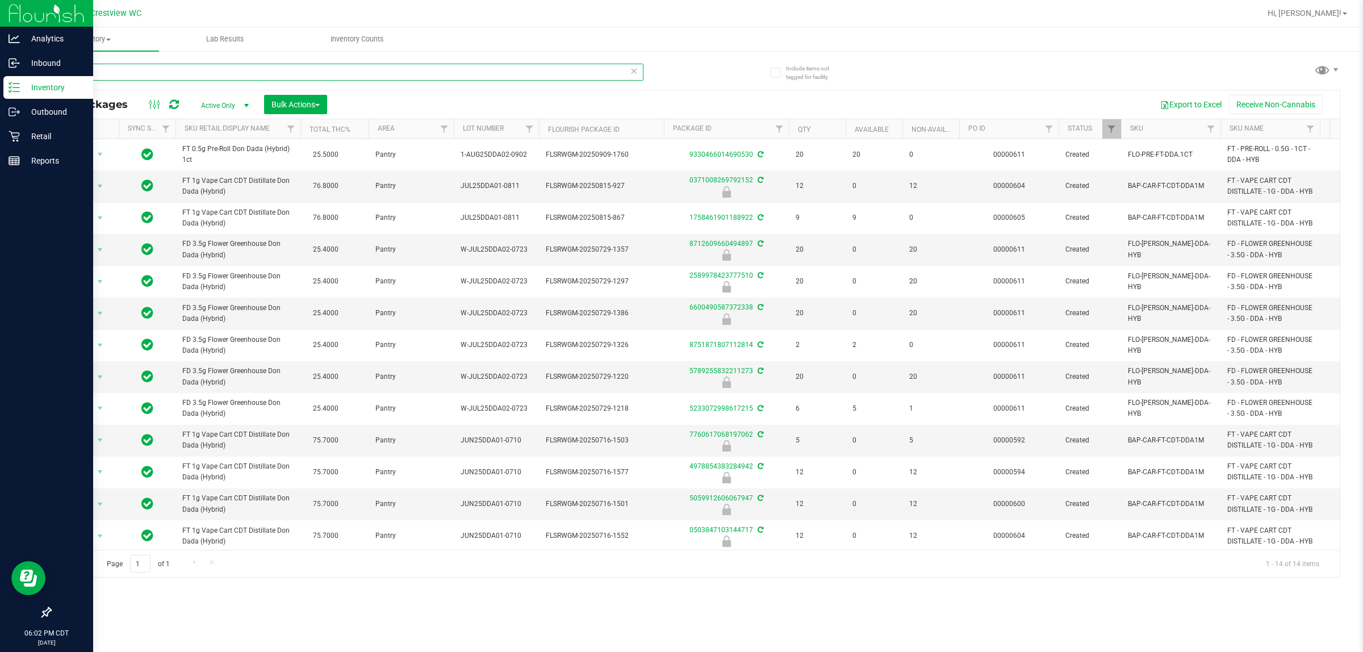
drag, startPoint x: 131, startPoint y: 74, endPoint x: 0, endPoint y: 78, distance: 131.3
click at [0, 78] on div "Analytics Inbound Inventory Outbound Retail Reports 06:02 PM CDT 09/19/2025 09/…" at bounding box center [681, 326] width 1363 height 652
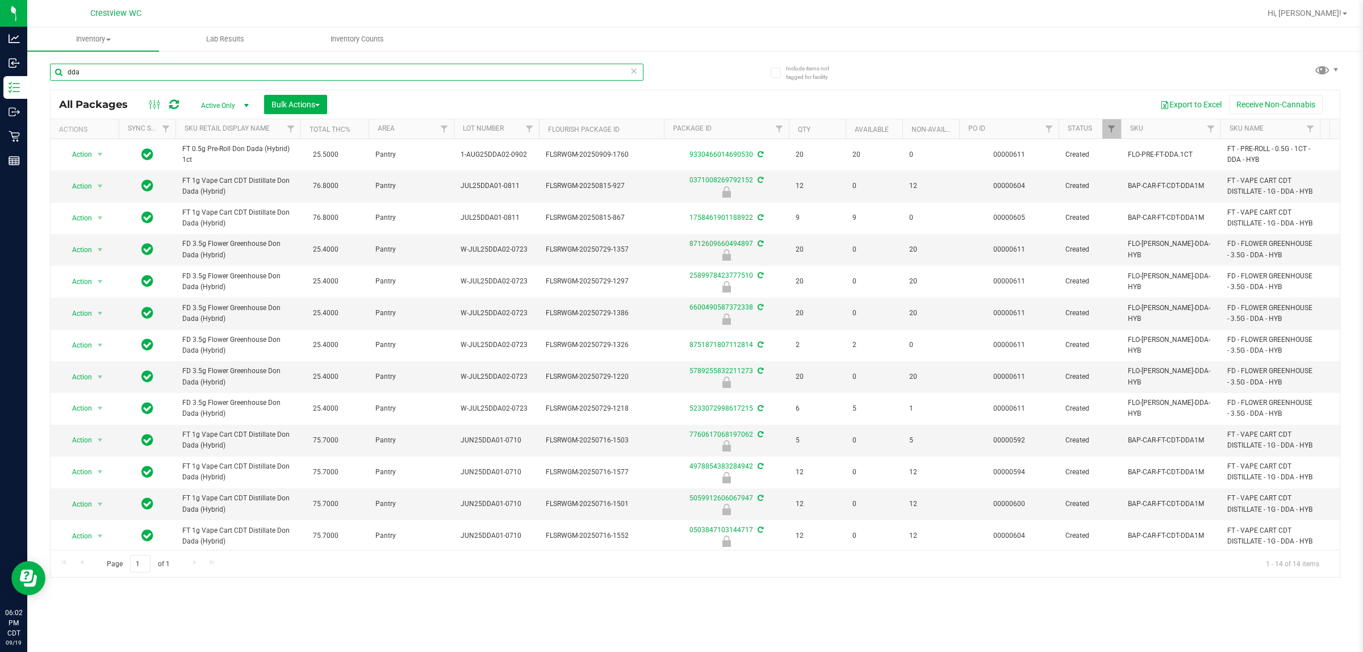
paste input "FD 3.5g Flower Greenhouse Don Dada (Hybrid)"
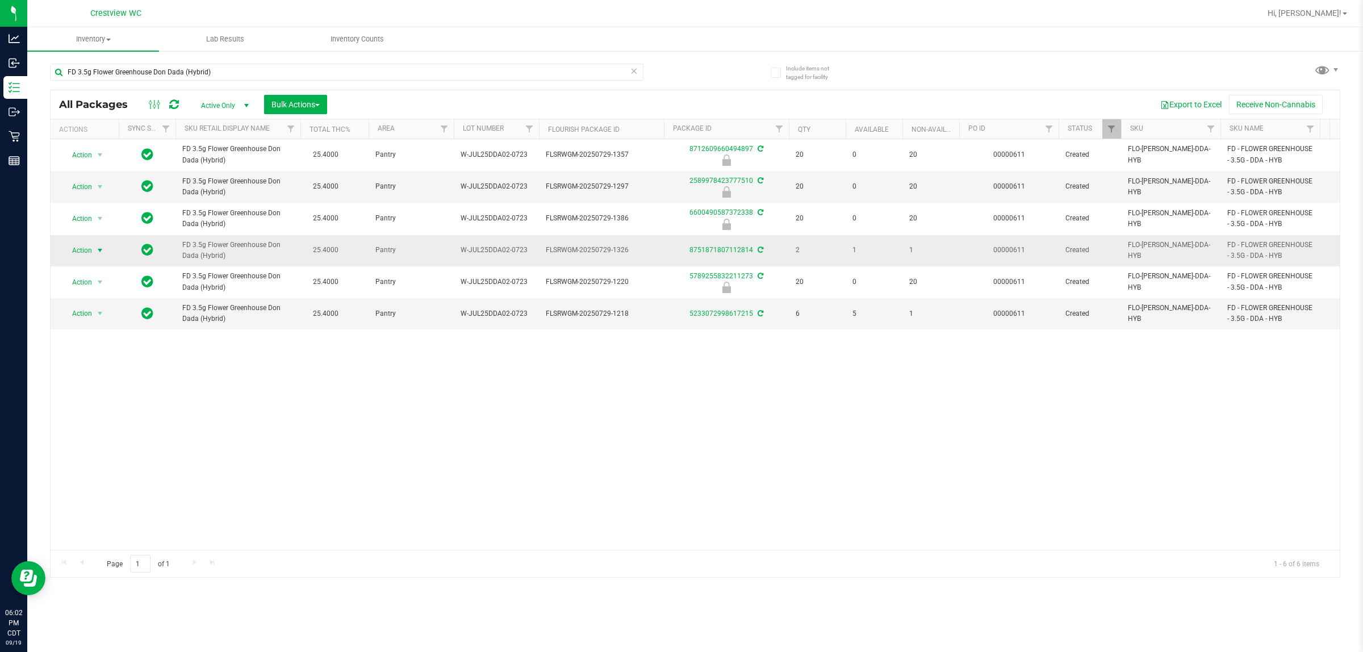
click at [101, 249] on span "select" at bounding box center [99, 250] width 9 height 9
click at [115, 386] on li "Print package label" at bounding box center [106, 388] width 88 height 17
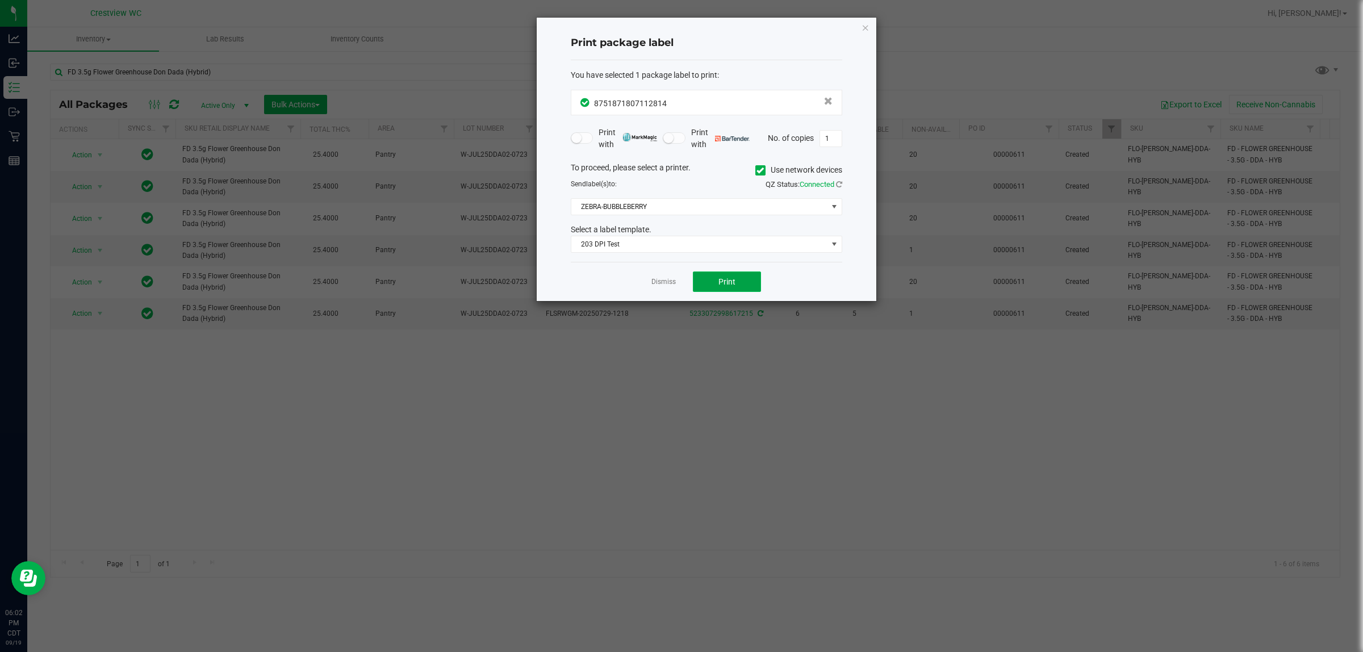
click at [679, 282] on button "Print" at bounding box center [727, 281] width 68 height 20
drag, startPoint x: 659, startPoint y: 285, endPoint x: 629, endPoint y: 190, distance: 99.3
click at [659, 285] on link "Dismiss" at bounding box center [663, 282] width 24 height 10
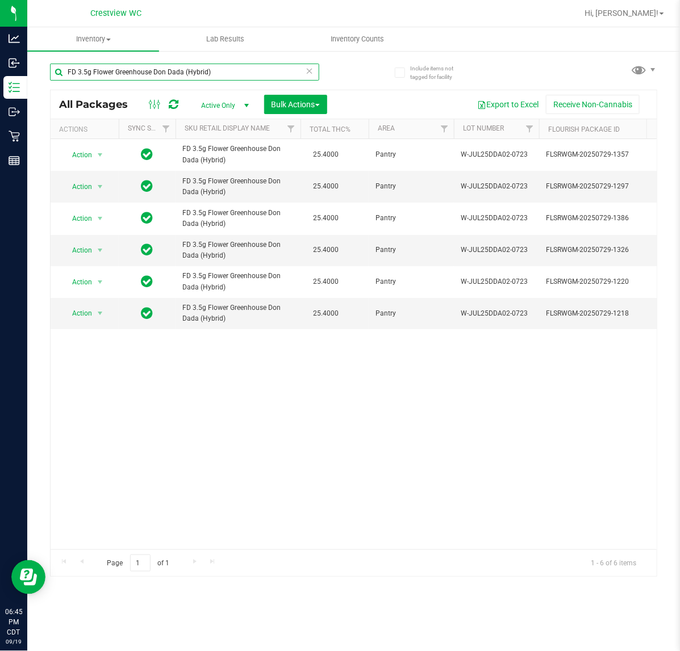
drag, startPoint x: 247, startPoint y: 71, endPoint x: -683, endPoint y: 95, distance: 930.0
click at [0, 95] on html "Analytics Inbound Inventory Outbound Retail Reports 06:45 PM CDT 09/19/2025 09/…" at bounding box center [340, 325] width 680 height 651
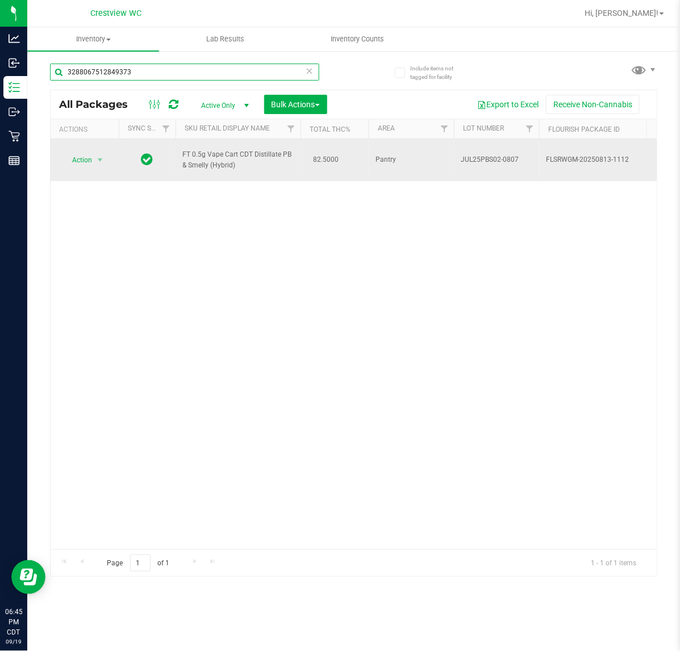
type input "3288067512849373"
click at [98, 149] on td "Action Action Edit attributes Global inventory Locate package Package audit log…" at bounding box center [85, 160] width 68 height 42
click at [97, 153] on span "select" at bounding box center [100, 160] width 14 height 16
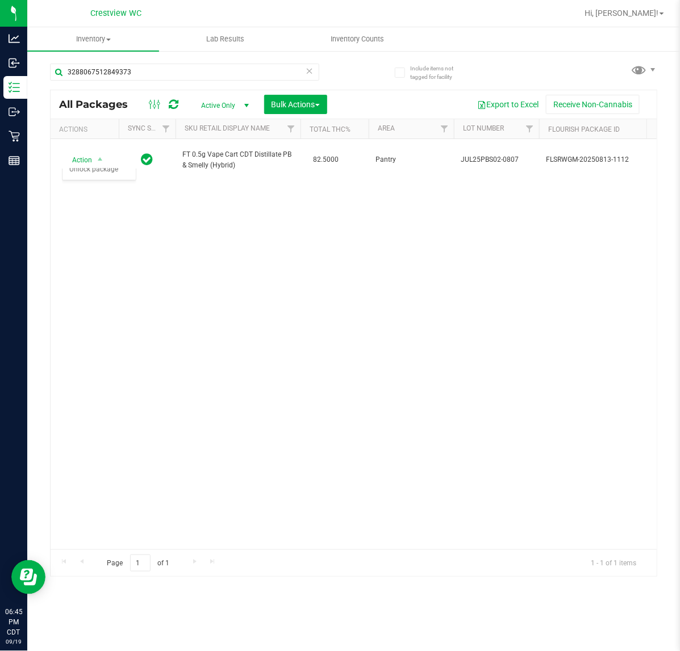
drag, startPoint x: 111, startPoint y: 294, endPoint x: 114, endPoint y: 285, distance: 9.5
click at [110, 293] on body "Analytics Inbound Inventory Outbound Retail Reports 06:45 PM CDT 09/19/2025 09/…" at bounding box center [340, 325] width 680 height 651
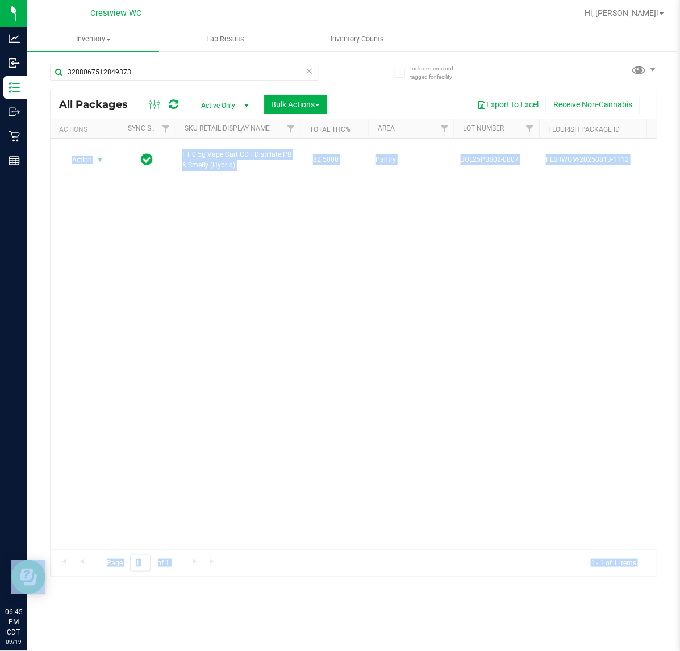
click at [114, 285] on div "Action Action Edit attributes Global inventory Locate package Package audit log…" at bounding box center [354, 344] width 606 height 411
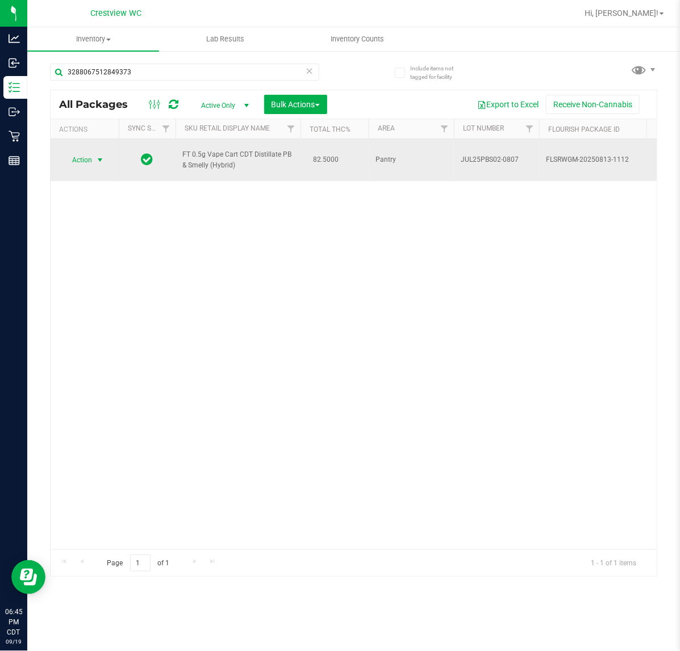
click at [95, 161] on span "select" at bounding box center [99, 160] width 9 height 9
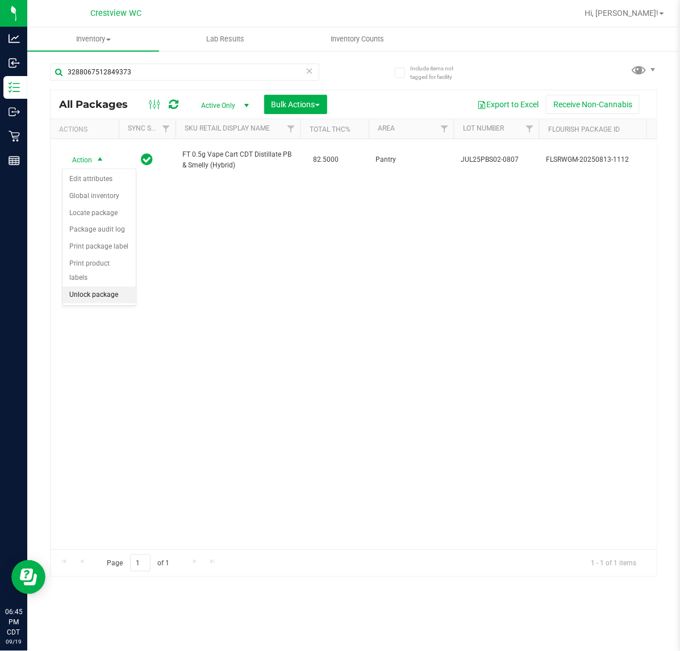
click at [108, 287] on li "Unlock package" at bounding box center [98, 295] width 73 height 17
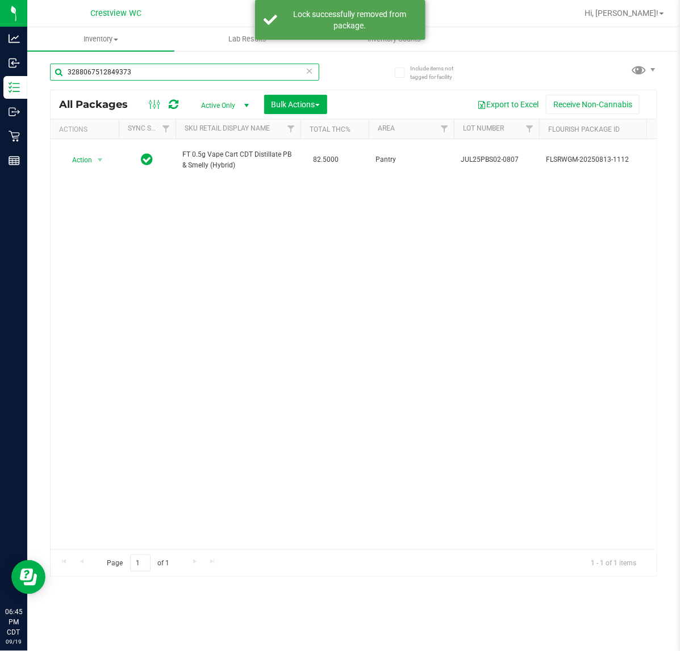
drag, startPoint x: 154, startPoint y: 72, endPoint x: -39, endPoint y: 85, distance: 194.1
click at [0, 85] on html "Analytics Inbound Inventory Outbound Retail Reports 06:45 PM CDT 09/19/2025 09/…" at bounding box center [340, 325] width 680 height 651
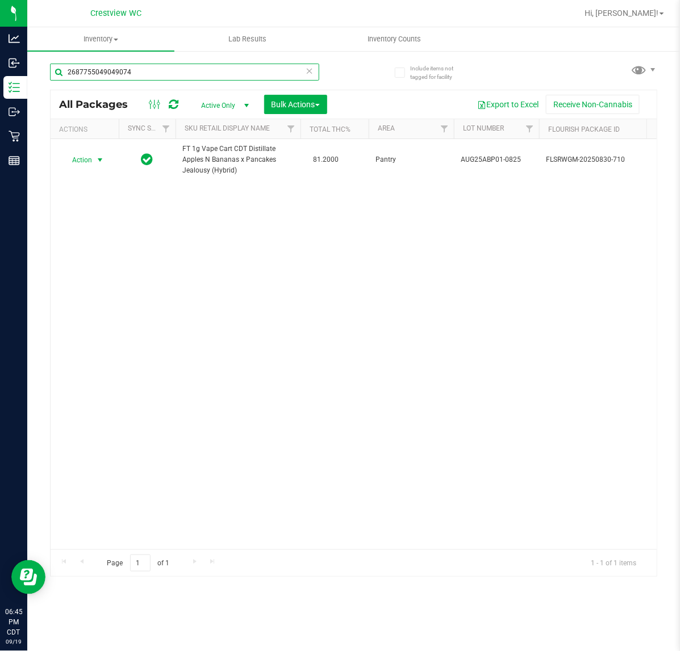
type input "2687755049049074"
click at [90, 161] on span "Action" at bounding box center [77, 160] width 31 height 16
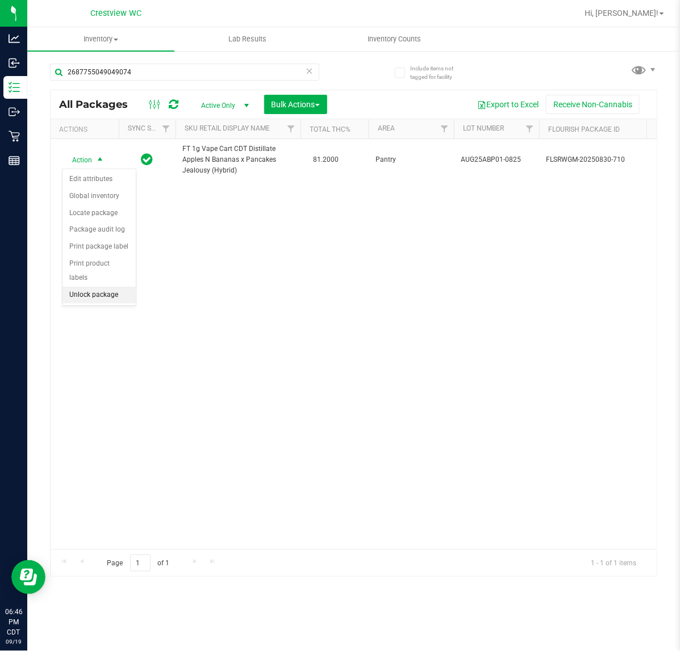
click at [98, 287] on li "Unlock package" at bounding box center [98, 295] width 73 height 17
click at [308, 75] on icon at bounding box center [310, 71] width 8 height 14
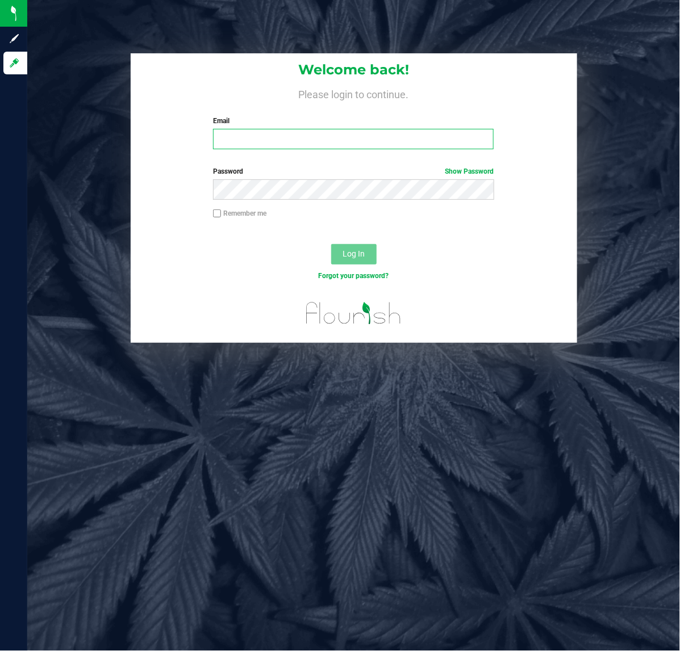
click at [247, 129] on input "Email" at bounding box center [353, 139] width 281 height 20
